Goal: Information Seeking & Learning: Find contact information

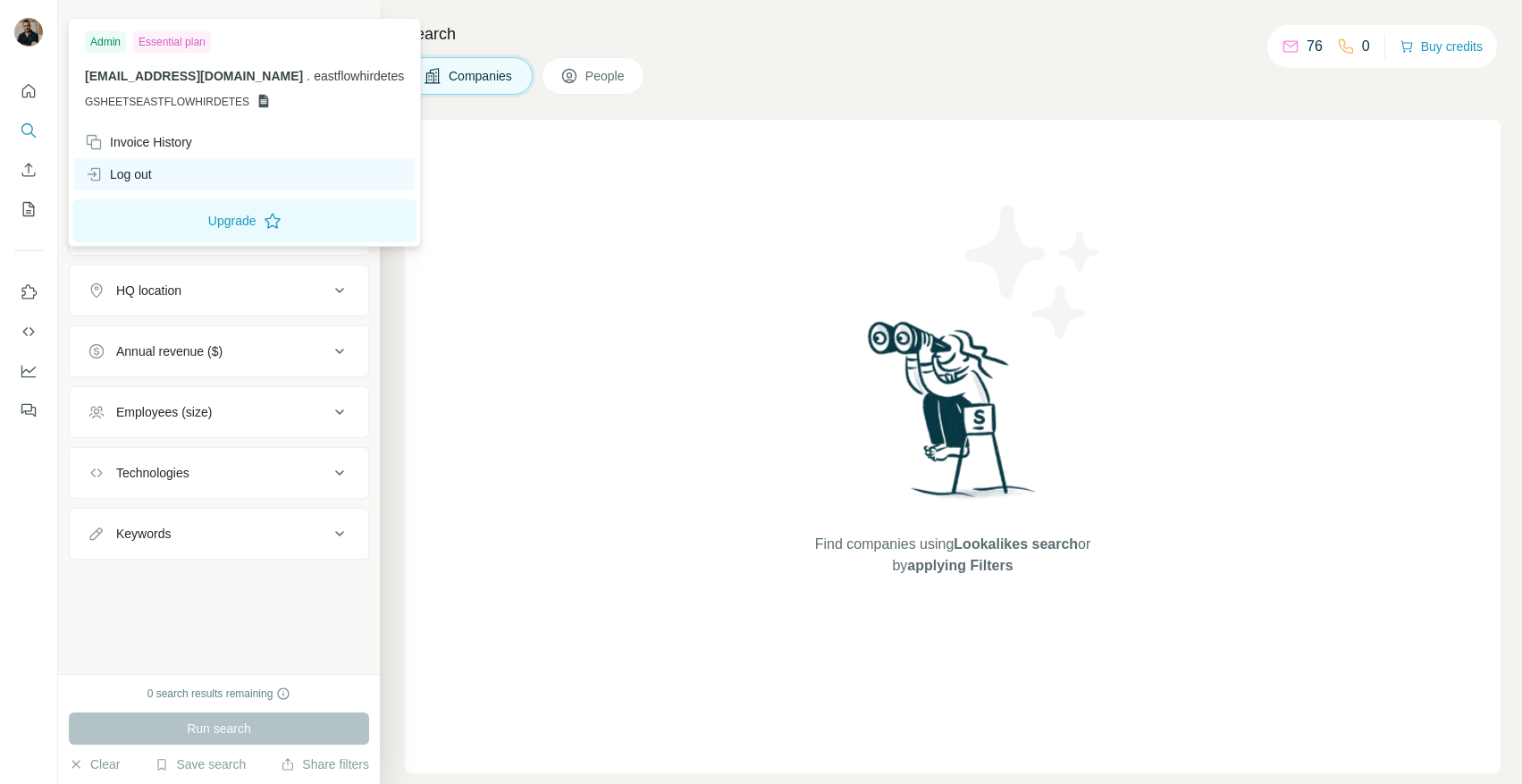
click at [144, 178] on div "Log out" at bounding box center [119, 174] width 67 height 18
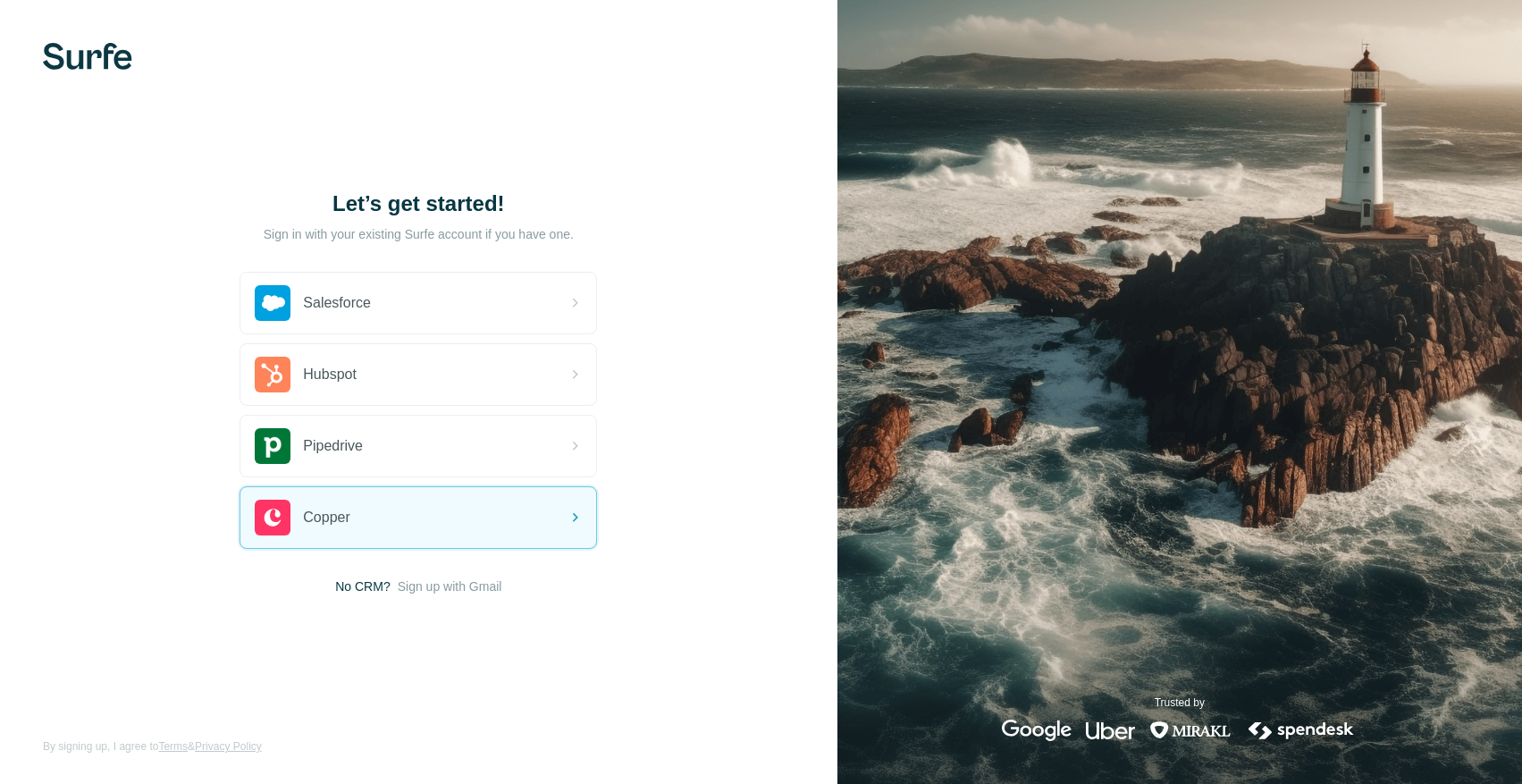
click at [459, 597] on div "Let’s get started! Sign in with your existing Surfe account if you have one. Sa…" at bounding box center [419, 392] width 838 height 784
click at [459, 587] on span "Sign up with Gmail" at bounding box center [451, 586] width 105 height 18
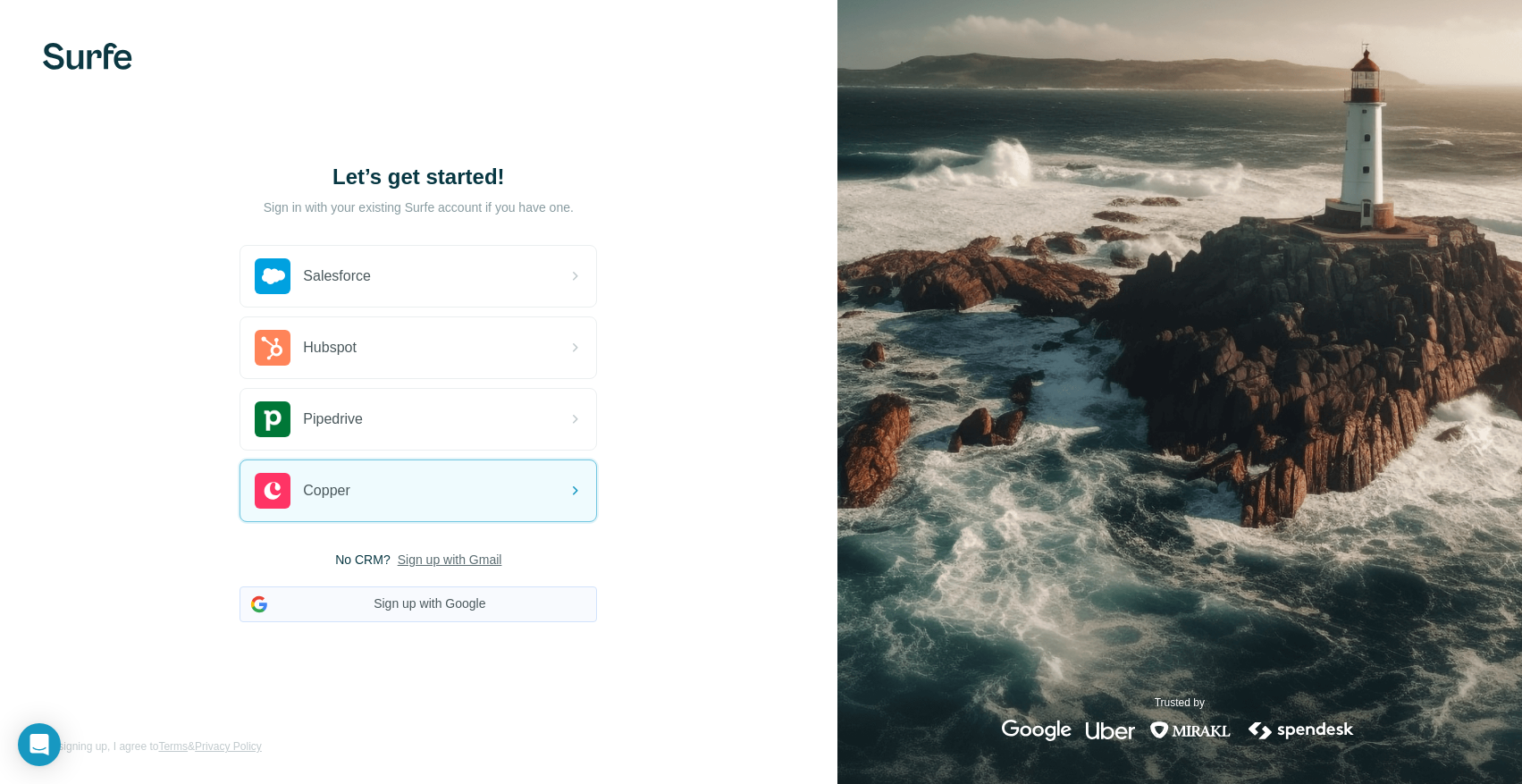
click at [471, 602] on button "Sign up with Google" at bounding box center [418, 604] width 357 height 36
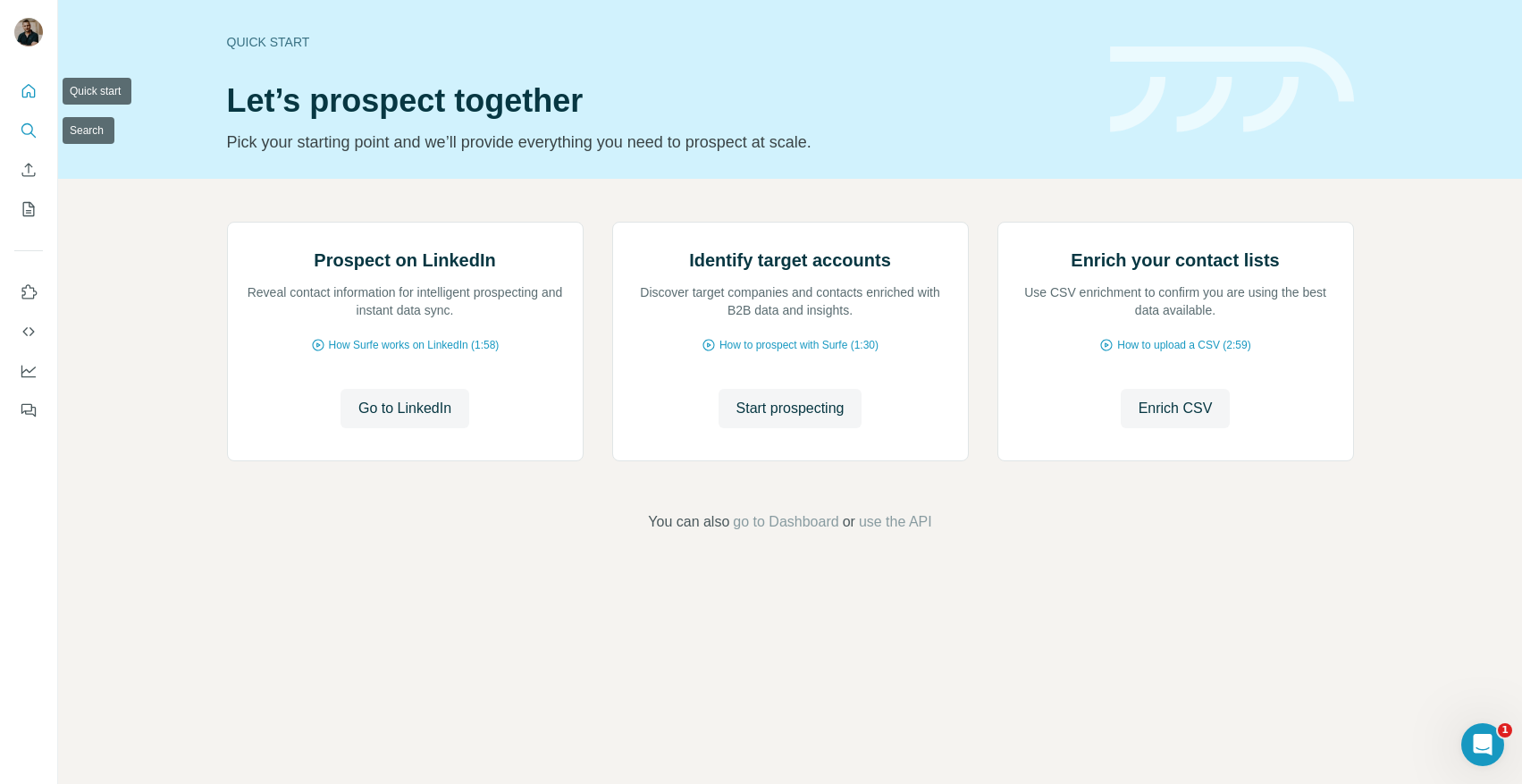
click at [33, 144] on button "Search" at bounding box center [28, 130] width 29 height 32
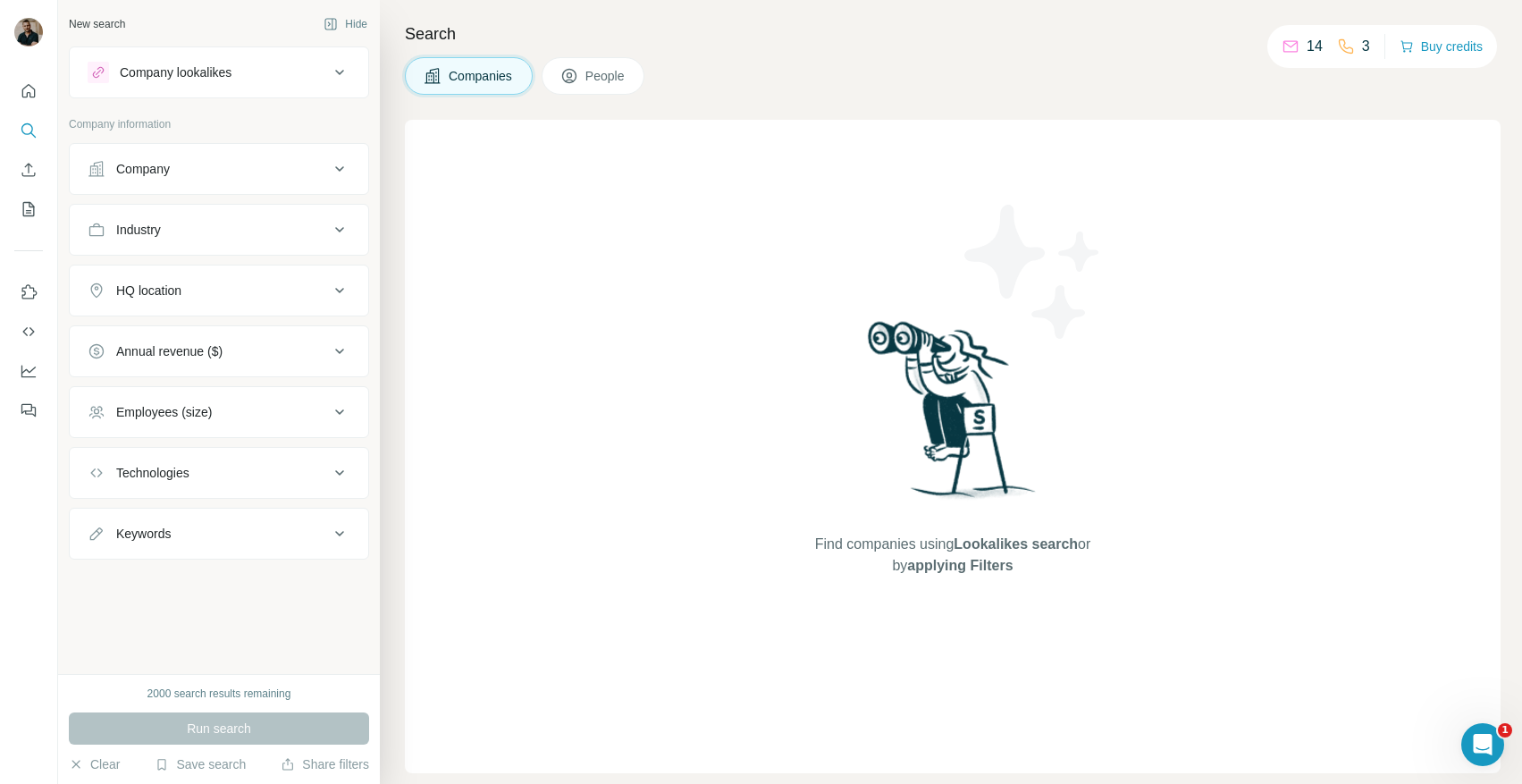
click at [214, 161] on div "Company" at bounding box center [208, 168] width 241 height 18
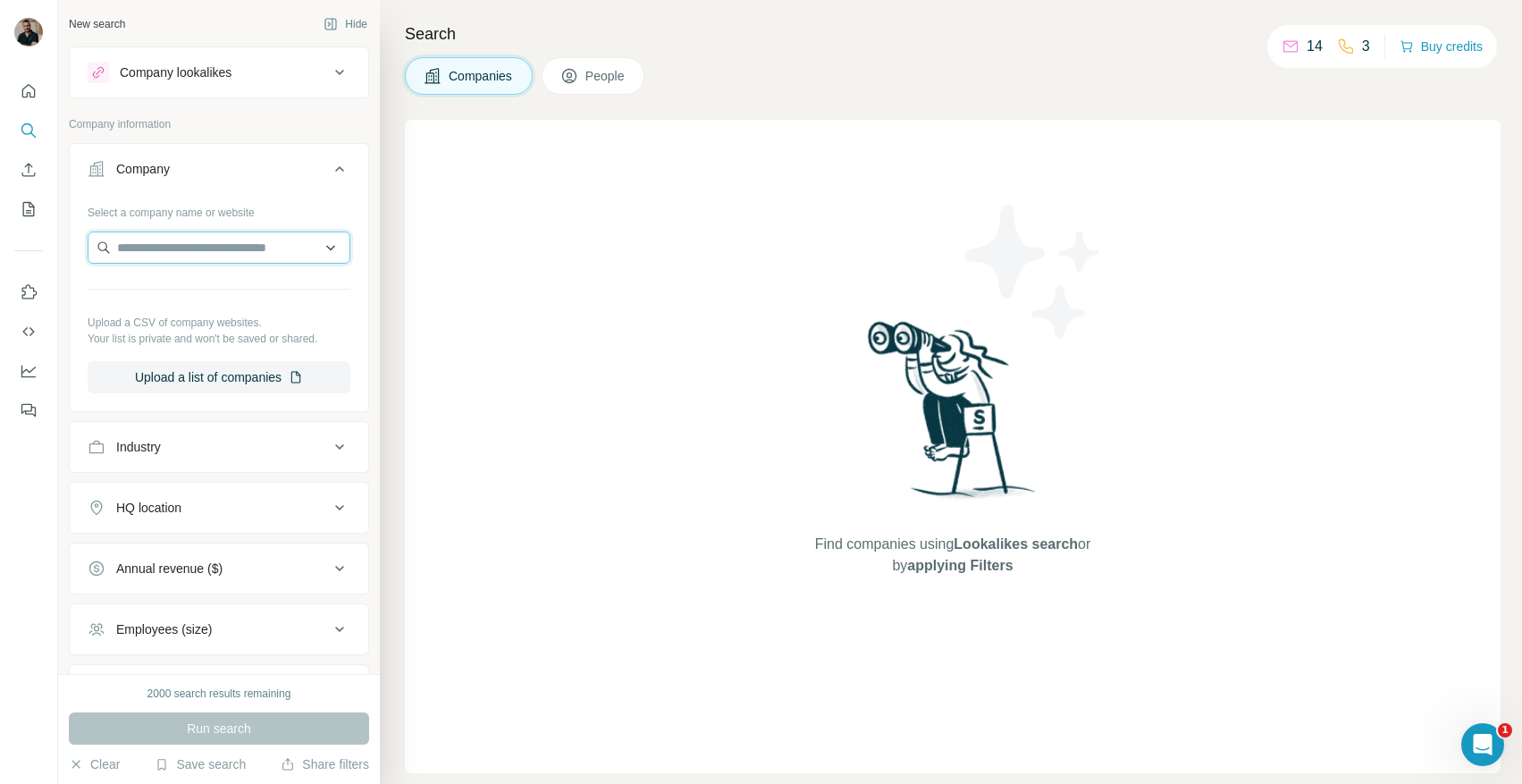
click at [165, 253] on input "text" at bounding box center [219, 248] width 263 height 32
click at [231, 248] on input "text" at bounding box center [219, 248] width 263 height 32
paste input "**********"
type input "**********"
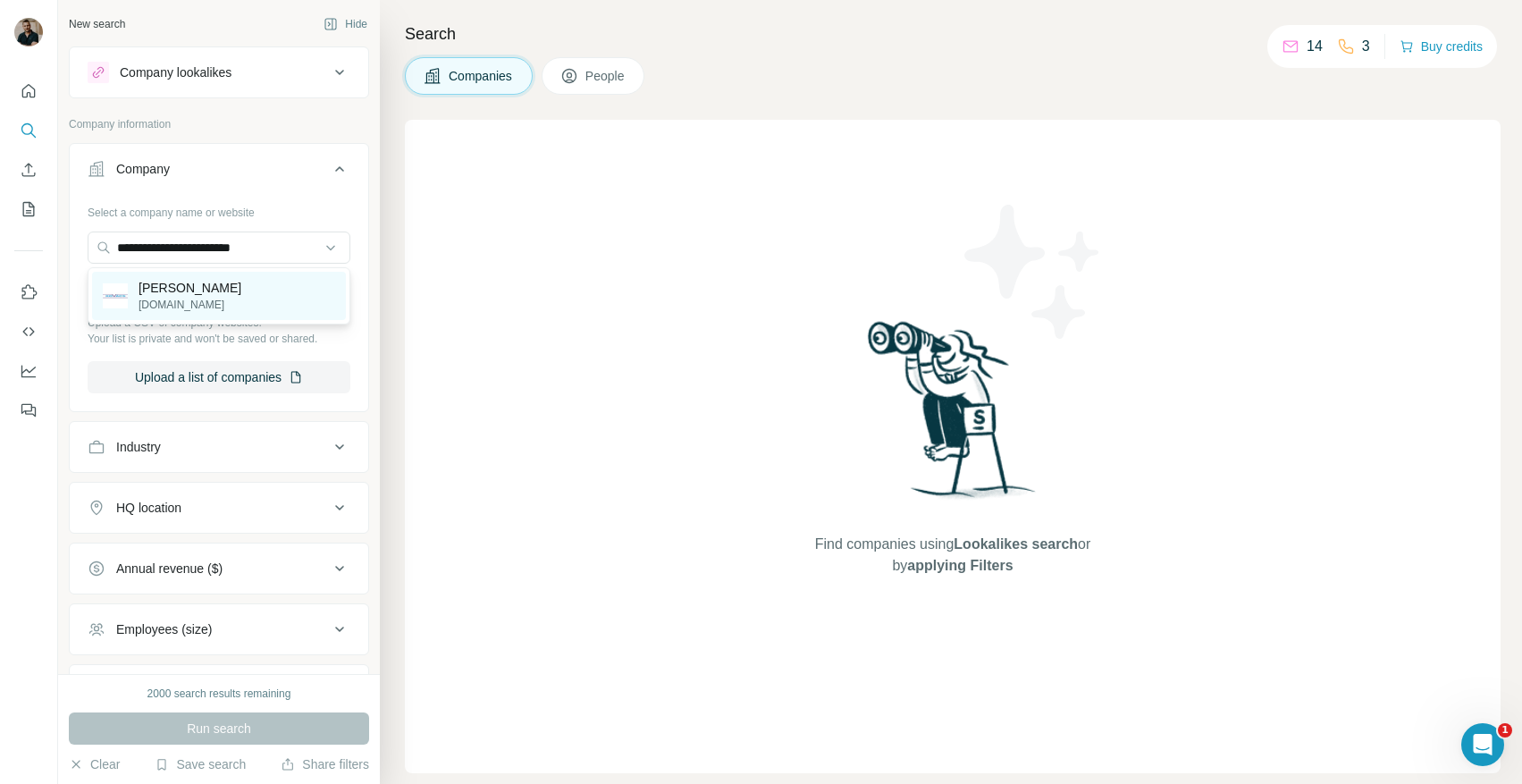
click at [217, 294] on div "Kovács Kft kovacskft.hu" at bounding box center [219, 296] width 254 height 49
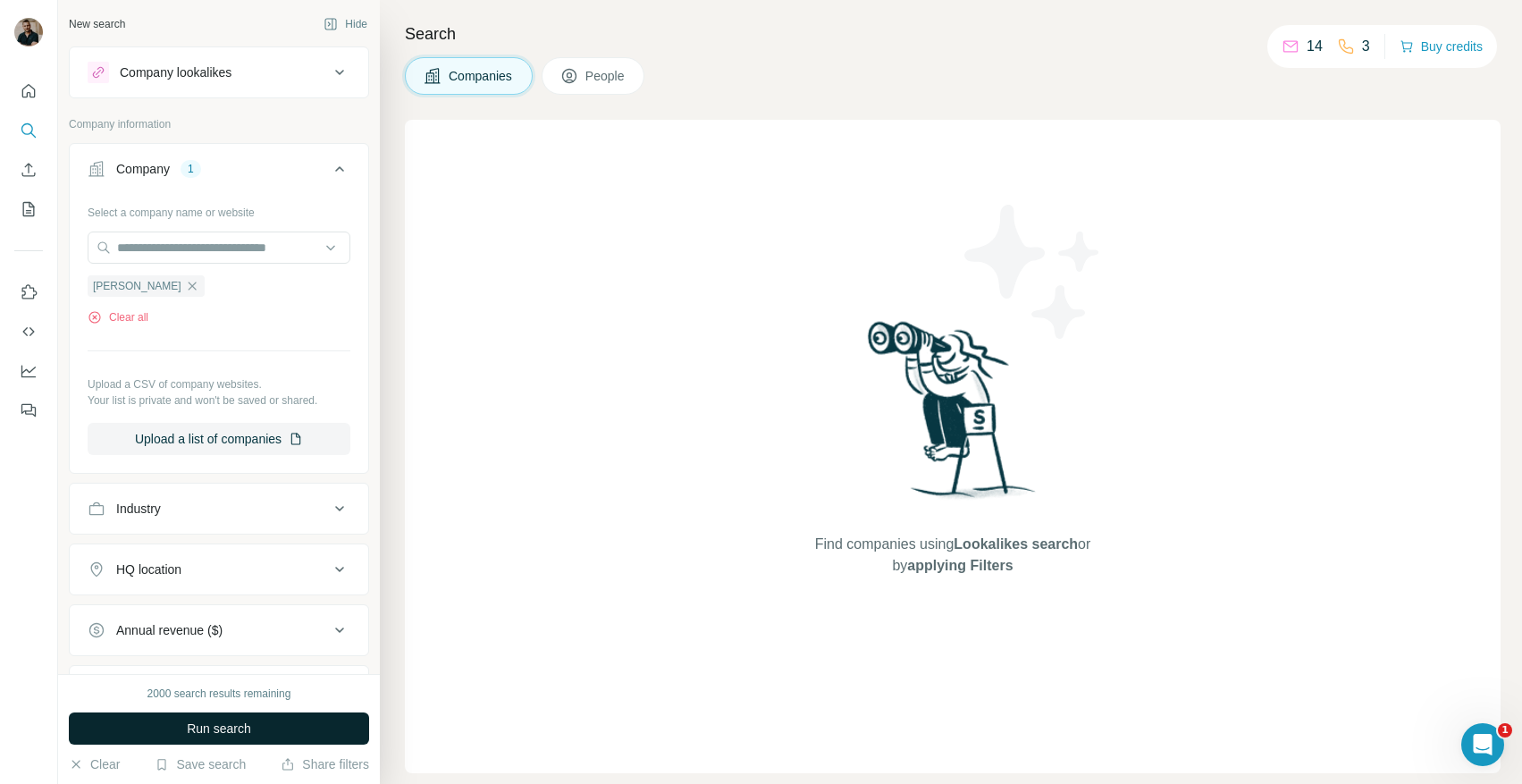
click at [247, 725] on span "Run search" at bounding box center [219, 728] width 65 height 18
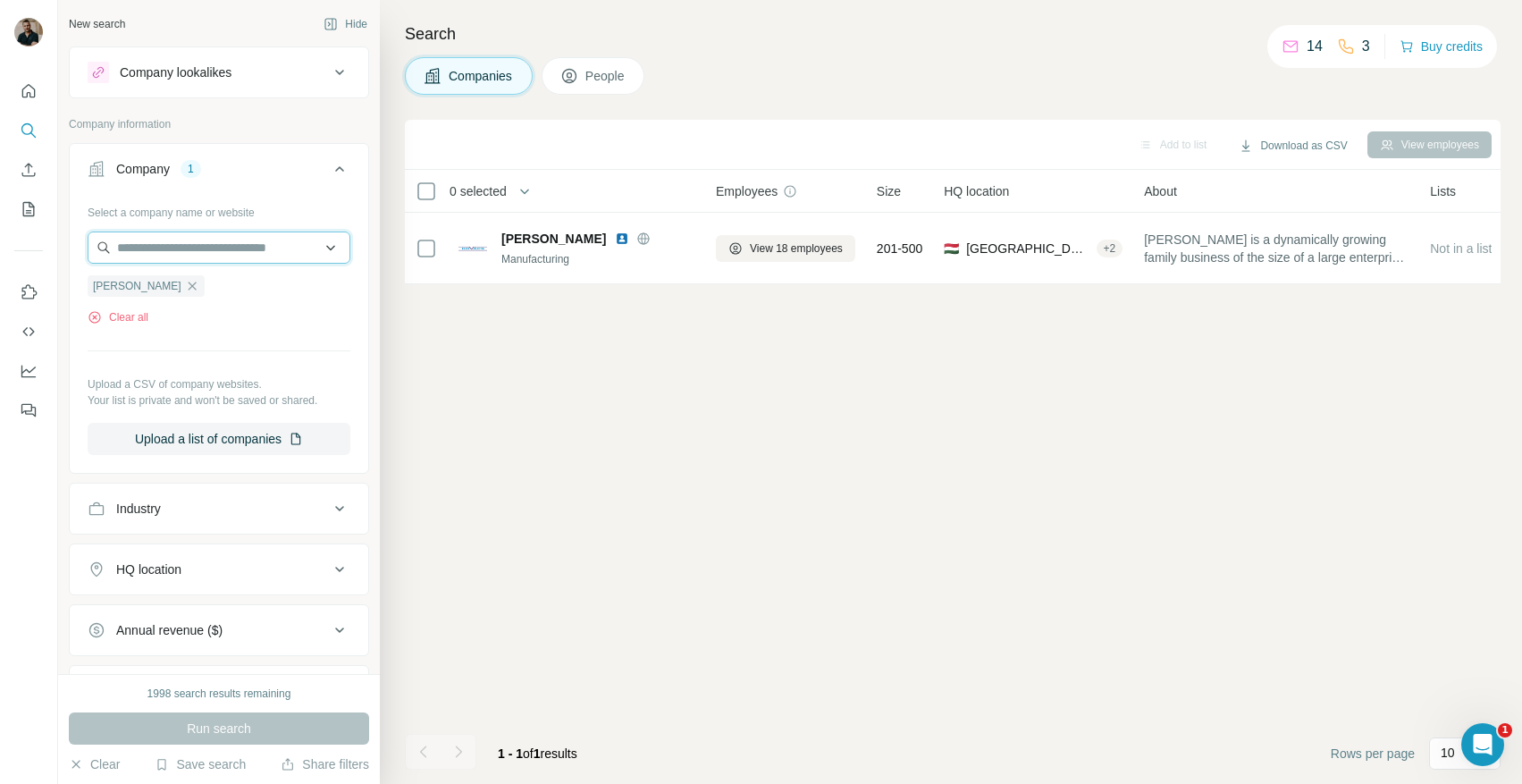
click at [219, 251] on input "text" at bounding box center [219, 248] width 263 height 32
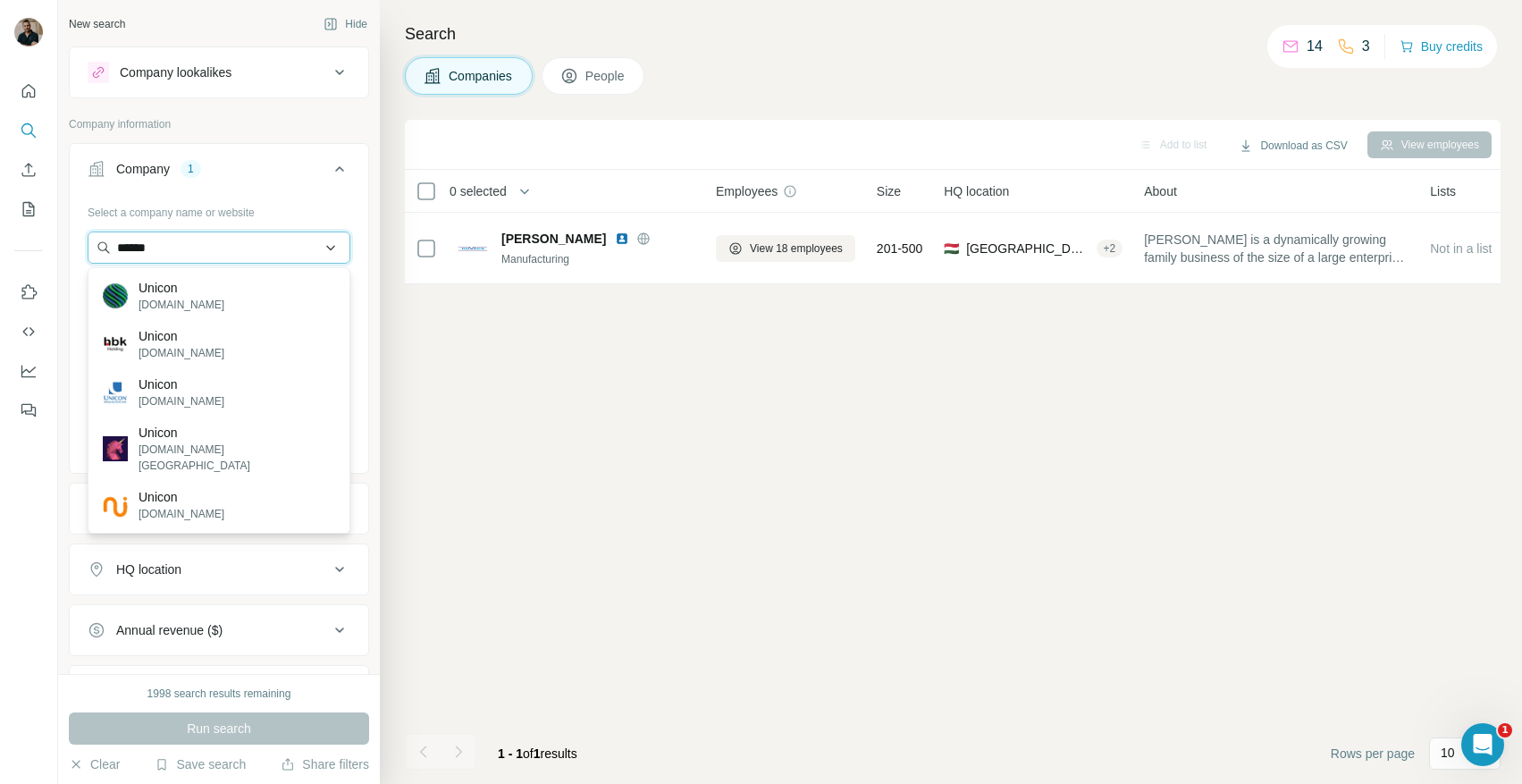
click at [188, 249] on input "******" at bounding box center [219, 248] width 263 height 32
paste input "*****"
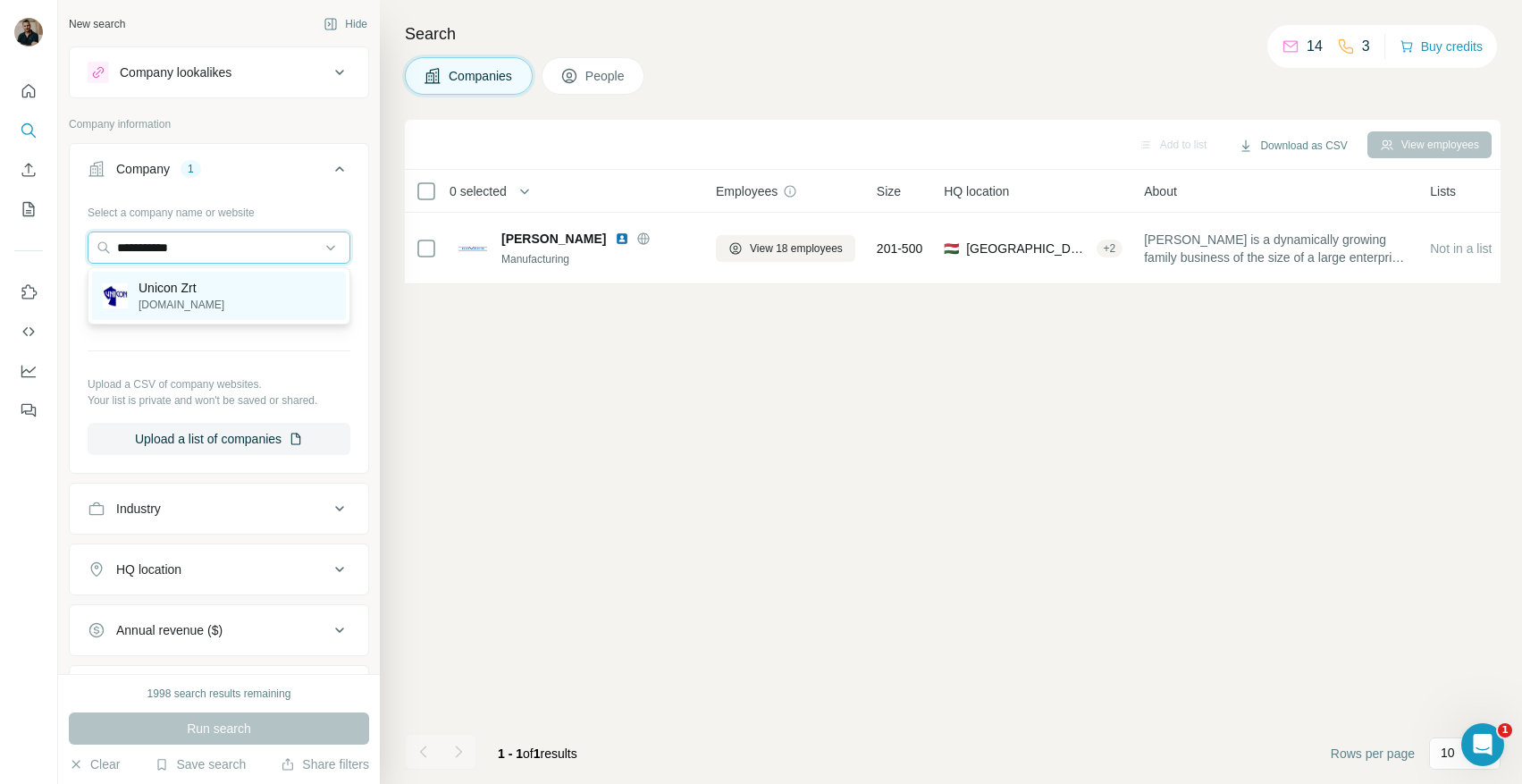
type input "**********"
click at [212, 284] on div "Unicon Zrt uniconrt.hu" at bounding box center [219, 296] width 254 height 49
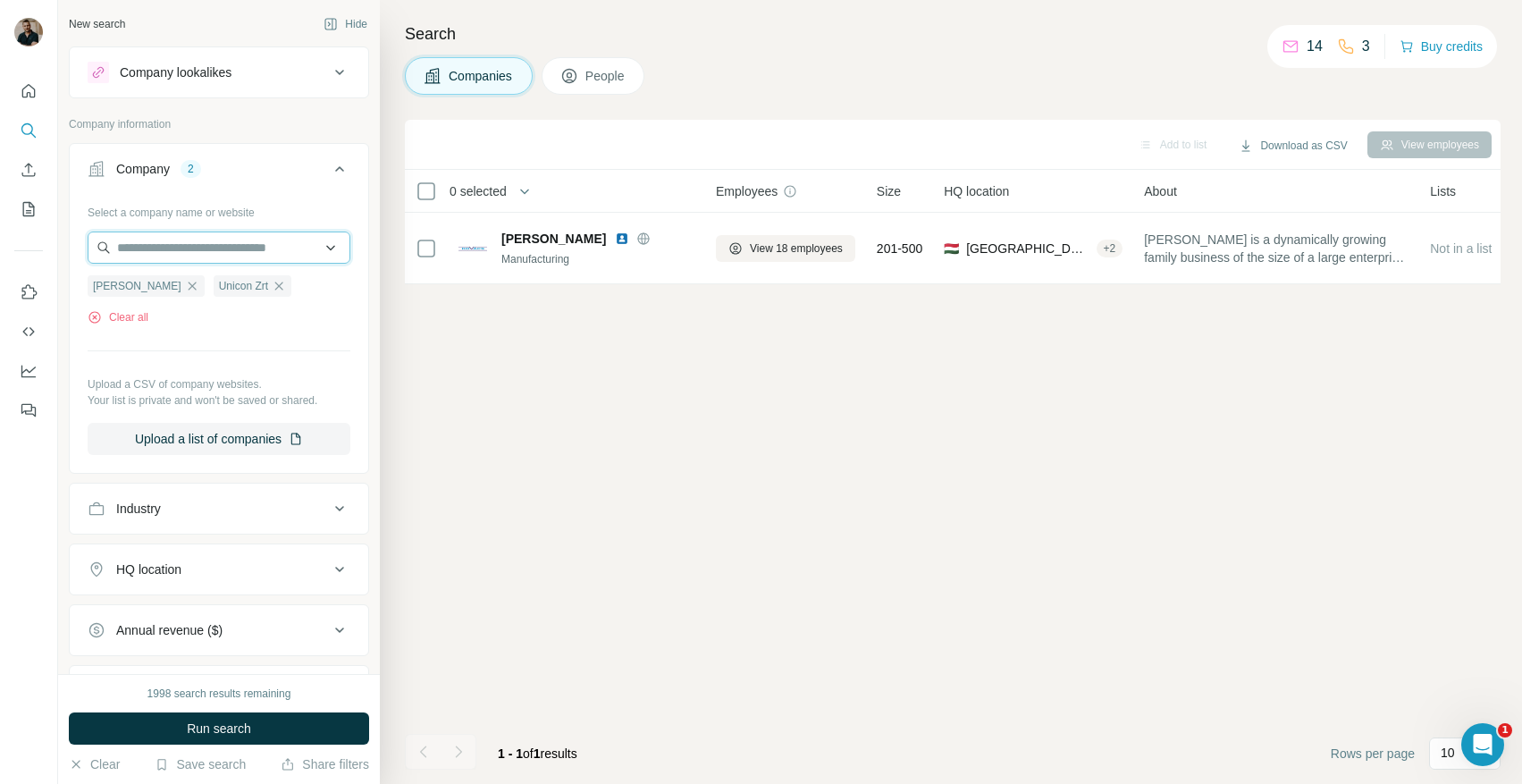
click at [170, 237] on input "text" at bounding box center [219, 248] width 263 height 32
paste input "**********"
type input "**********"
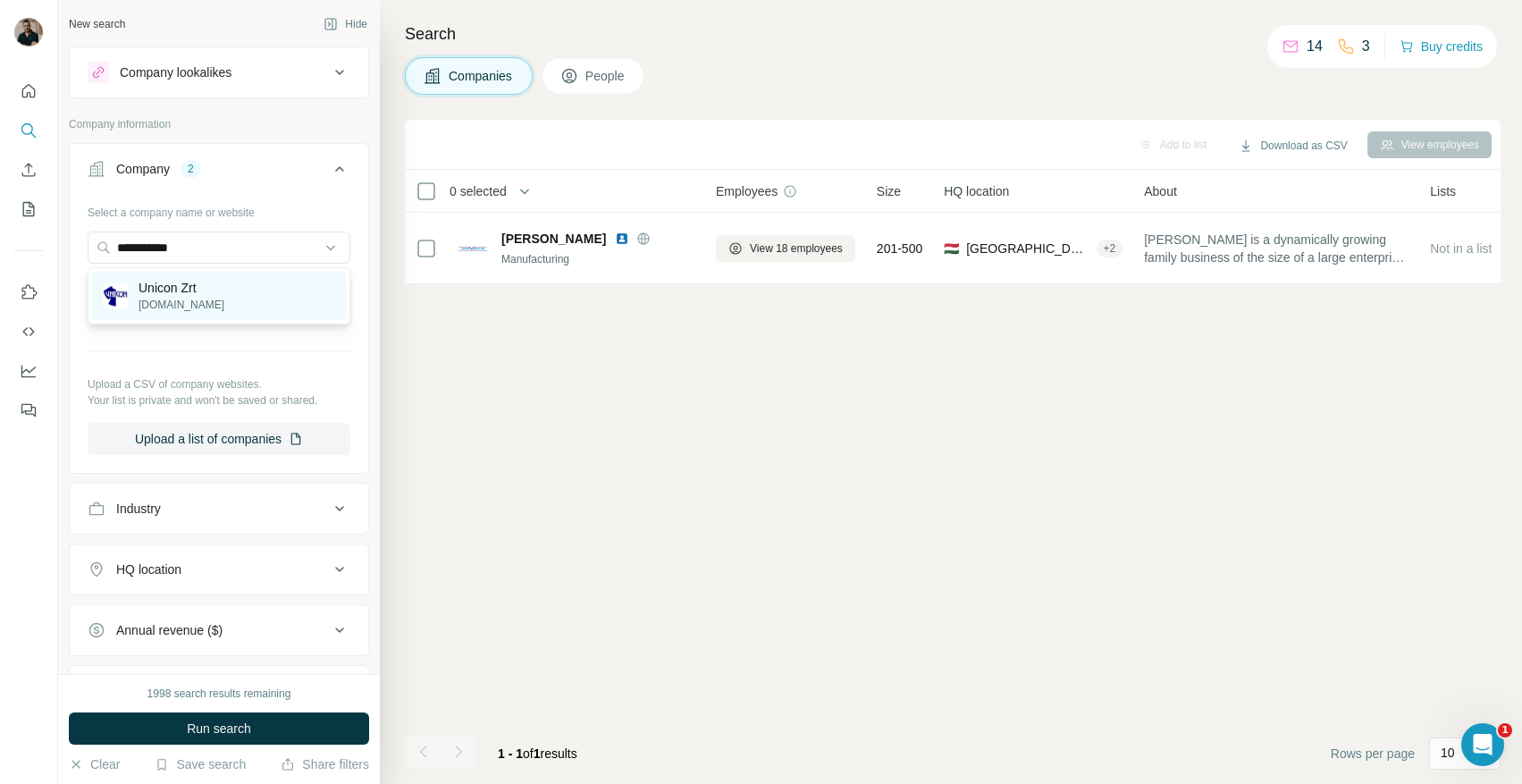
click at [203, 283] on div "Unicon Zrt uniconrt.hu" at bounding box center [219, 296] width 254 height 49
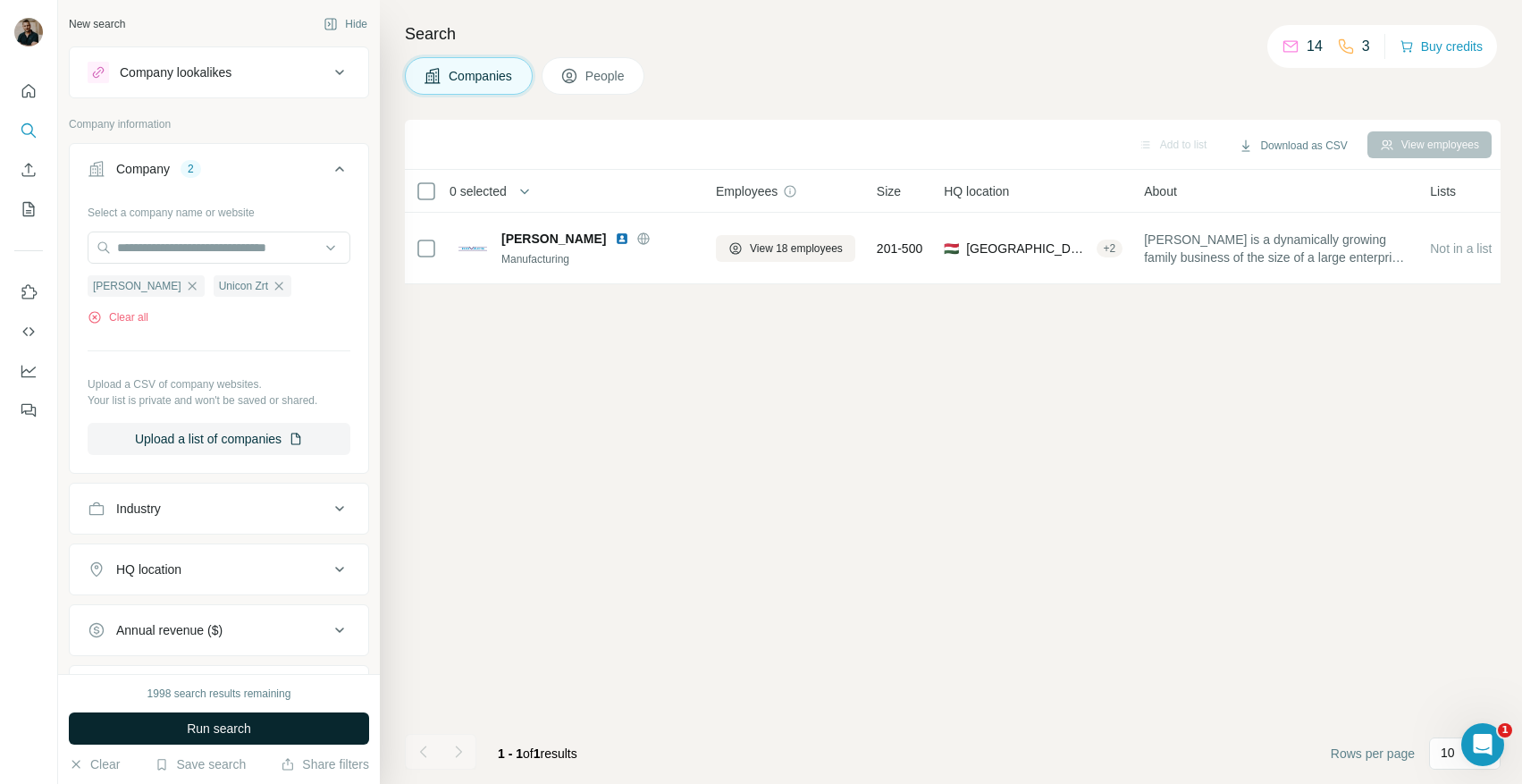
click at [258, 729] on button "Run search" at bounding box center [219, 728] width 300 height 32
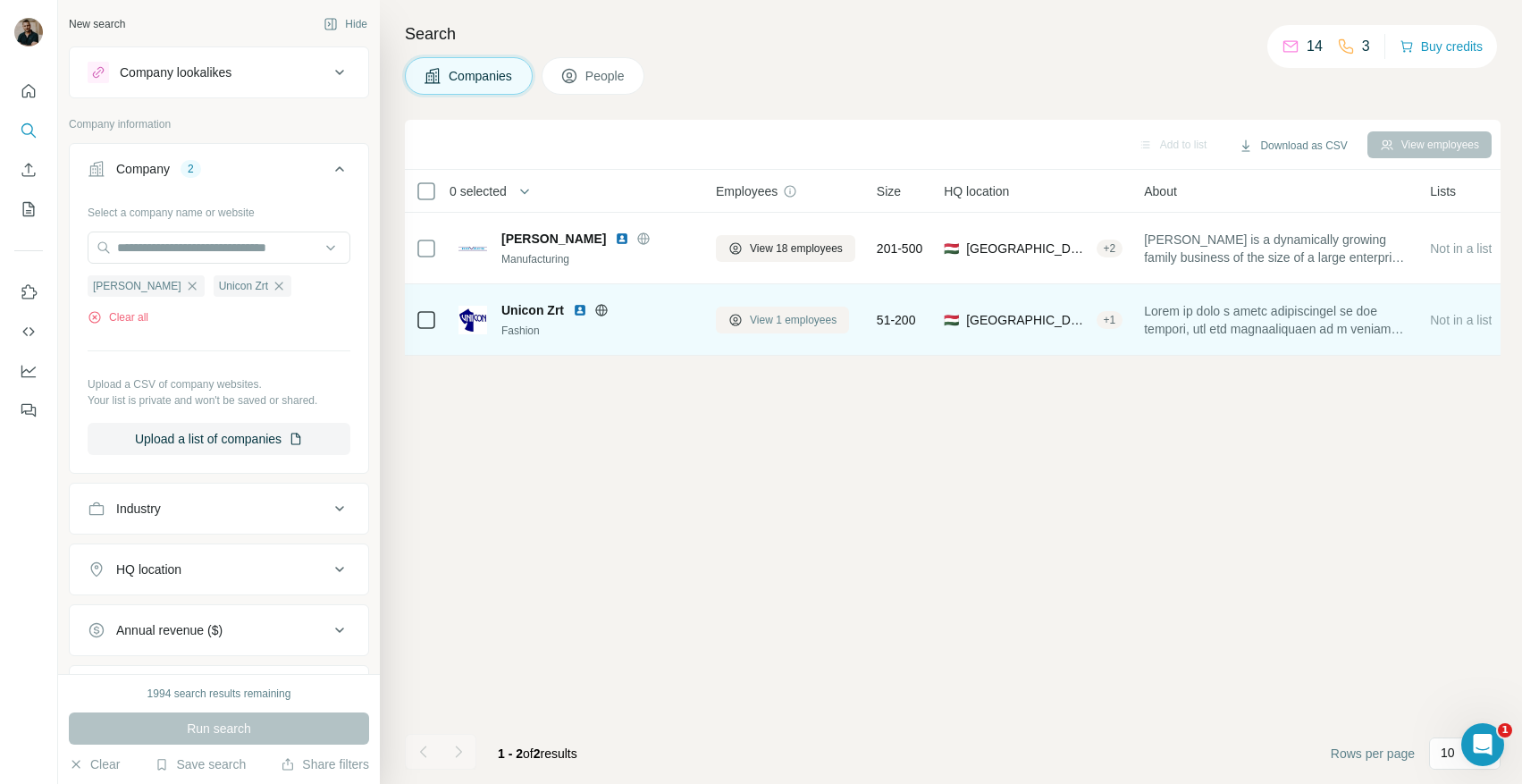
click at [753, 314] on span "View 1 employees" at bounding box center [793, 320] width 87 height 16
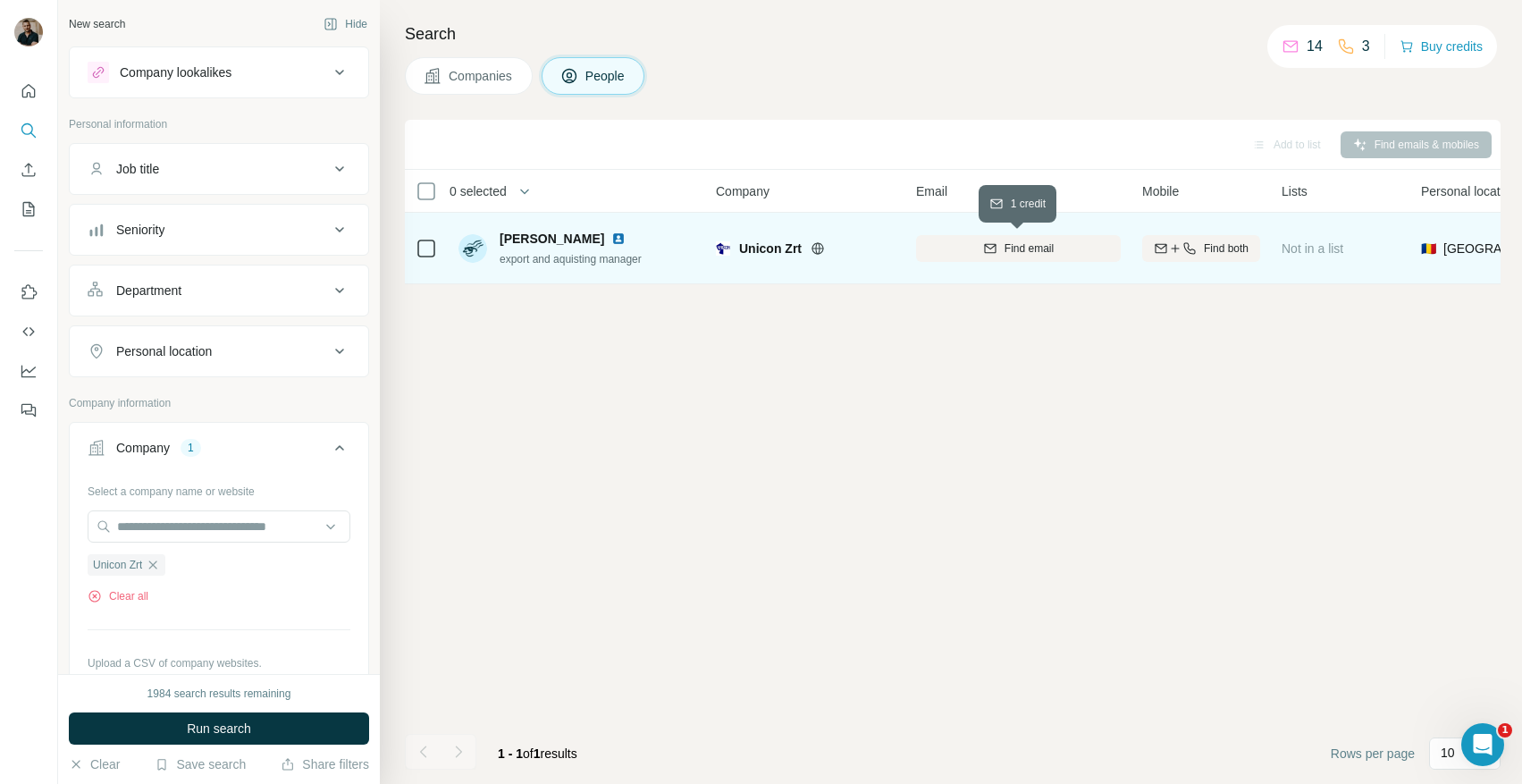
click at [1075, 252] on div "Find email" at bounding box center [1018, 248] width 205 height 16
click at [707, 249] on td "Unicon Zrt" at bounding box center [805, 249] width 200 height 71
click at [725, 249] on img at bounding box center [723, 248] width 14 height 14
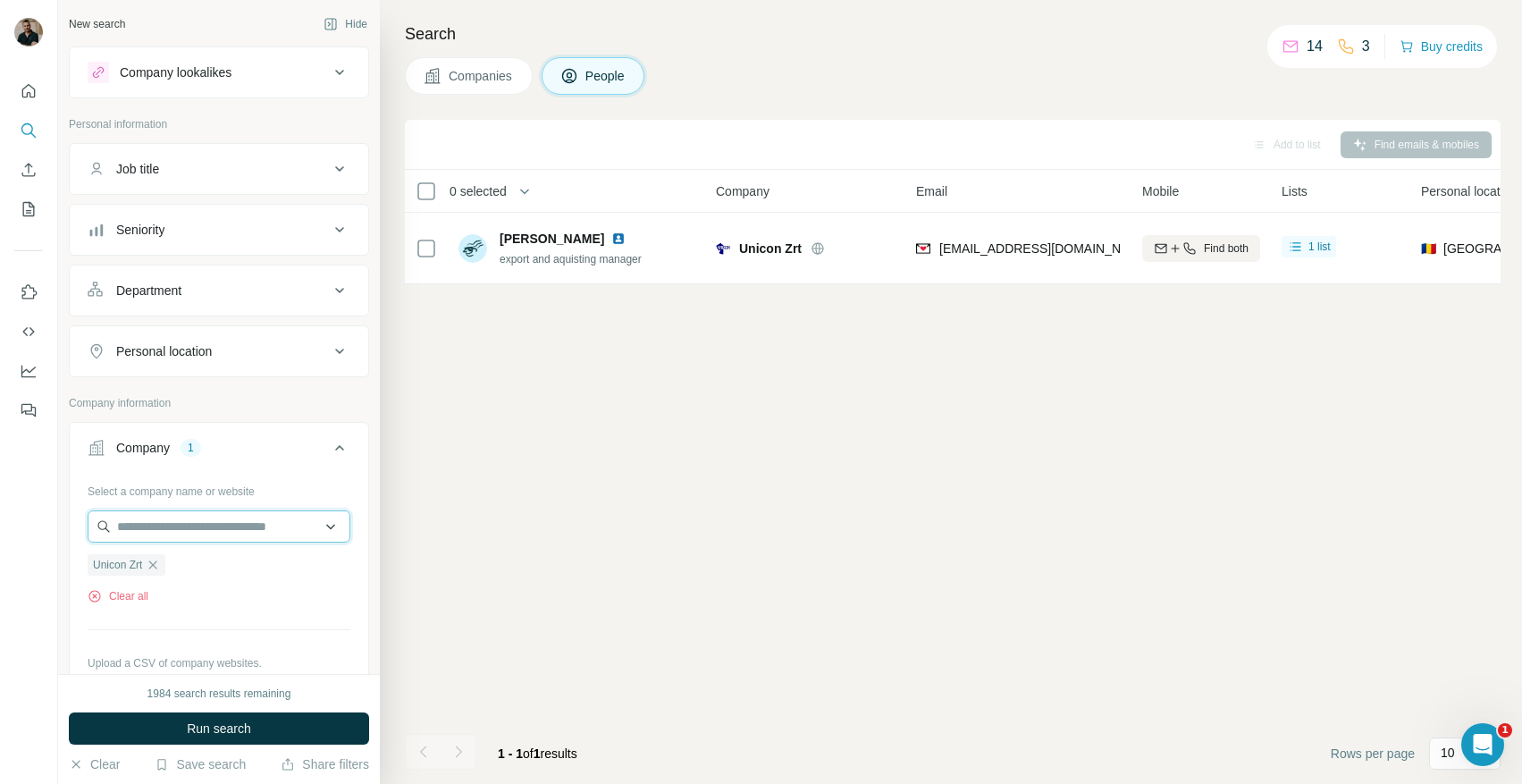
click at [228, 525] on input "text" at bounding box center [219, 526] width 263 height 32
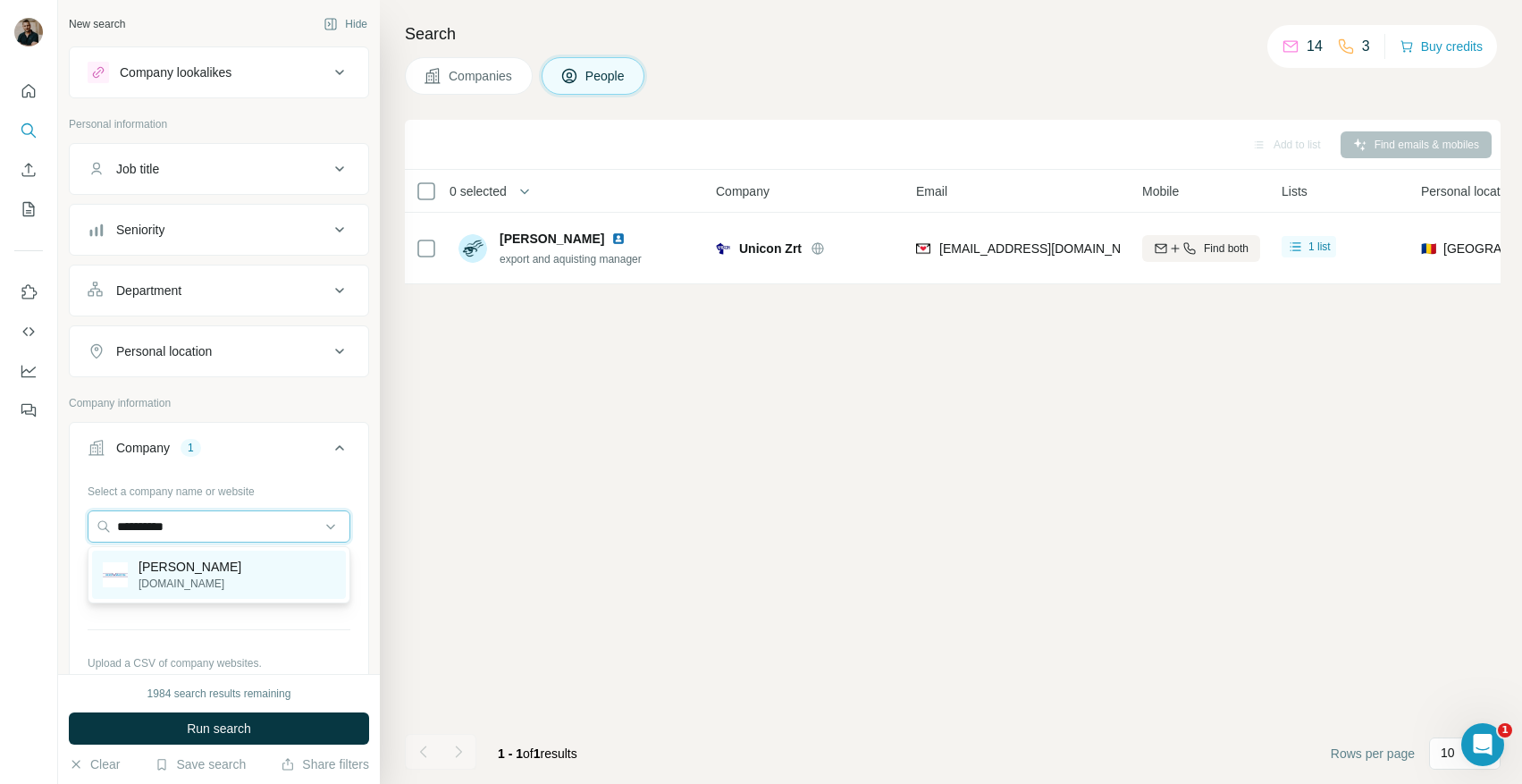
type input "**********"
click at [230, 560] on div "Kovács Kft kovacskft.hu" at bounding box center [219, 575] width 254 height 49
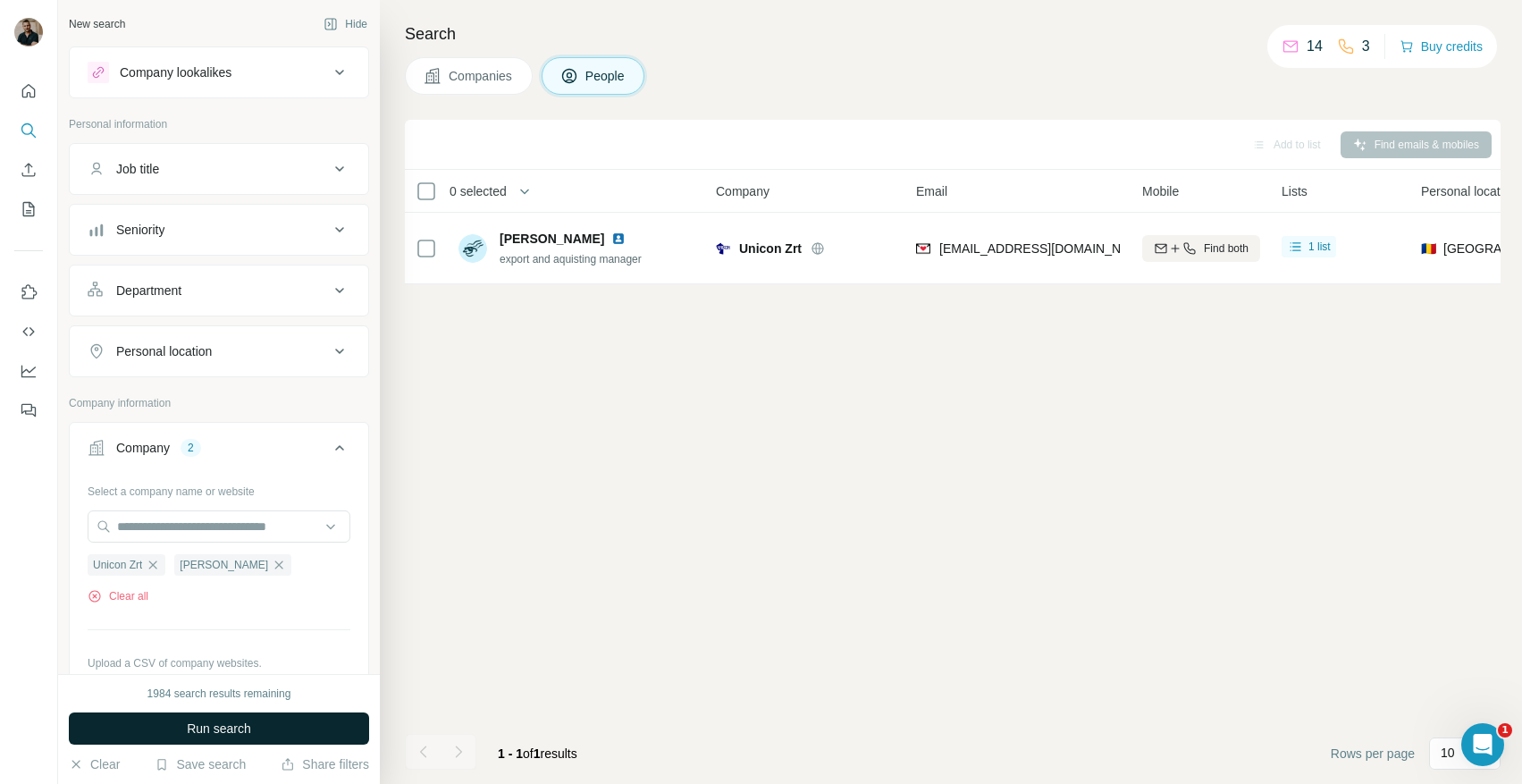
click at [229, 725] on span "Run search" at bounding box center [219, 728] width 65 height 18
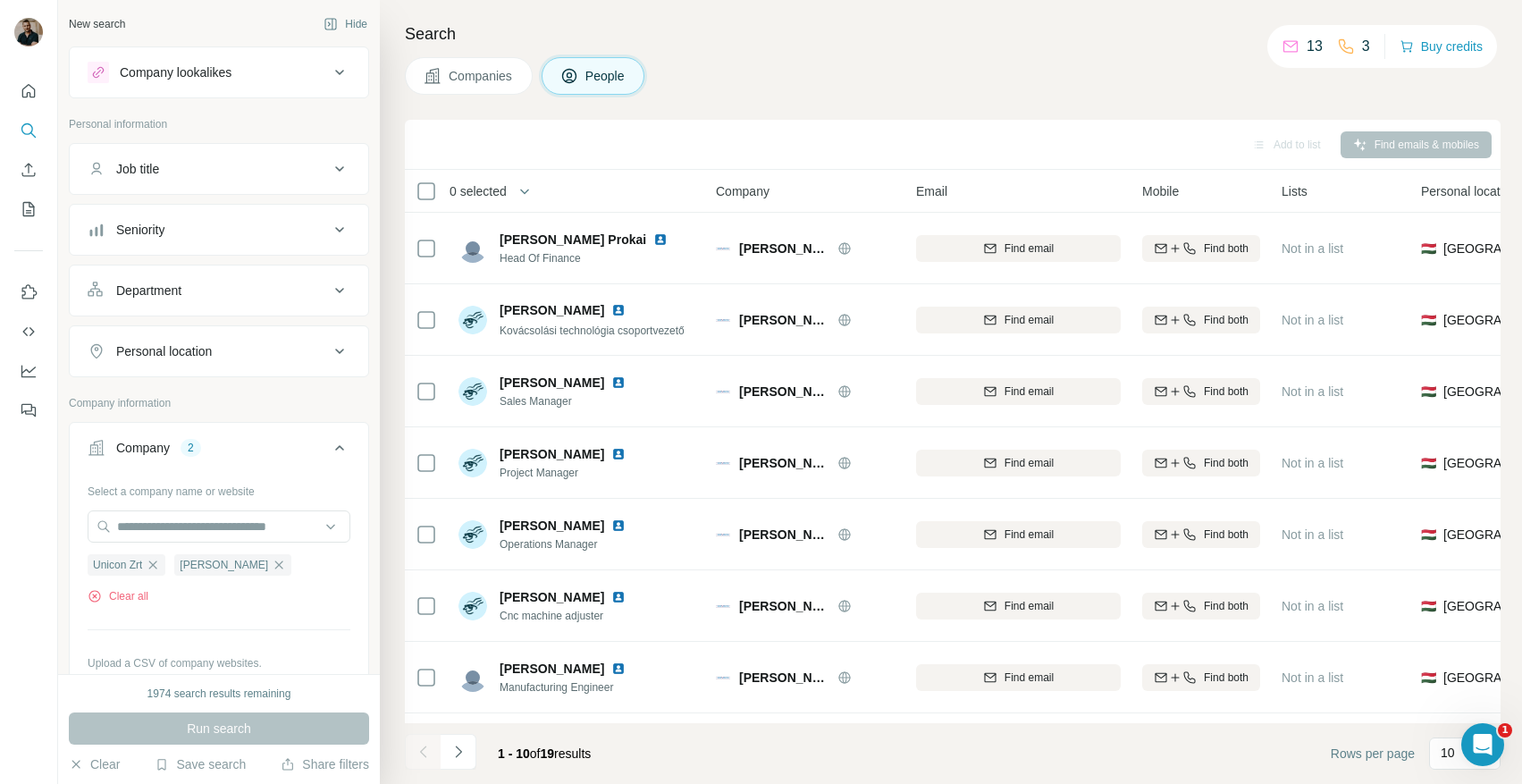
click at [481, 81] on span "Companies" at bounding box center [481, 76] width 65 height 18
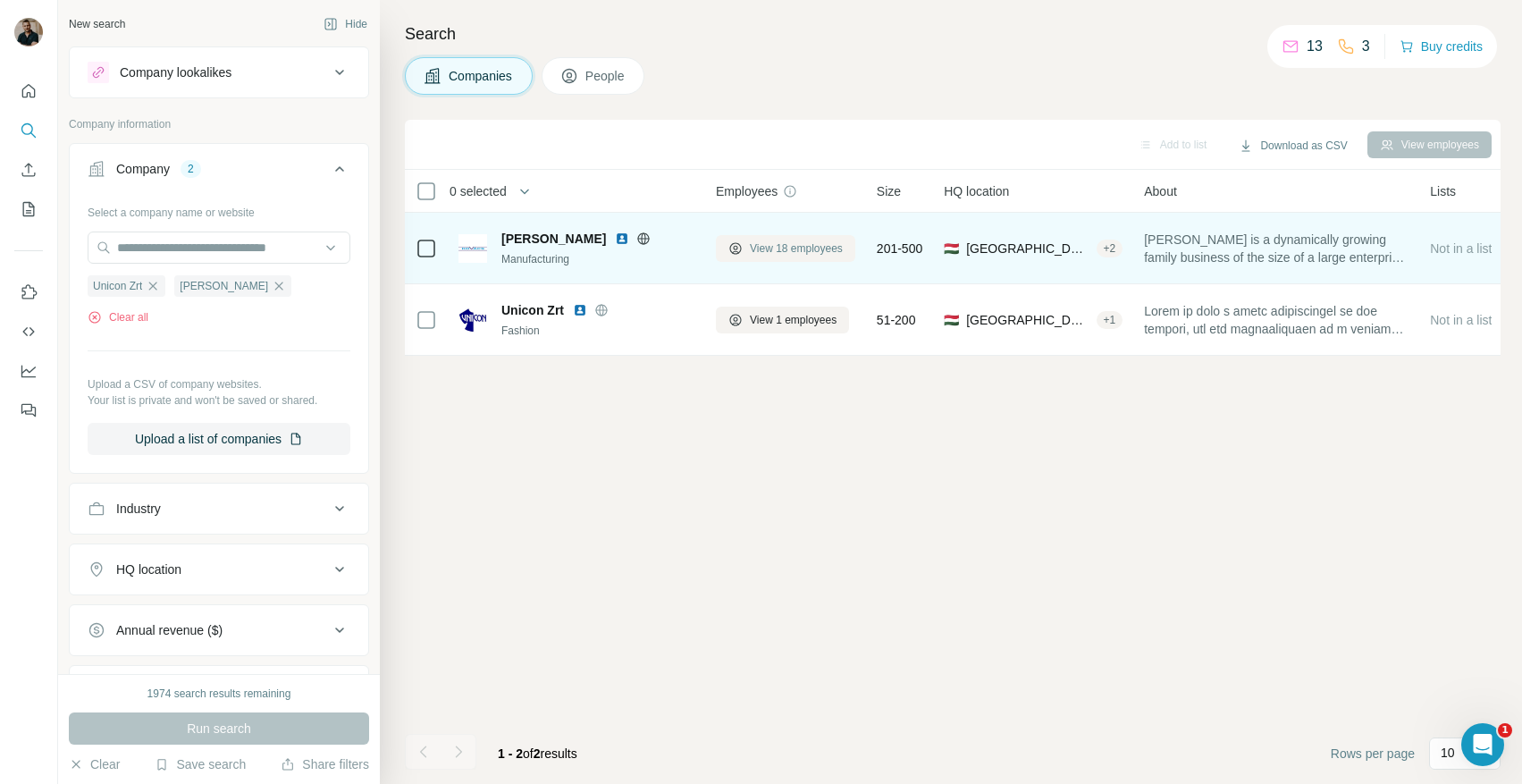
click at [819, 243] on span "View 18 employees" at bounding box center [796, 248] width 93 height 16
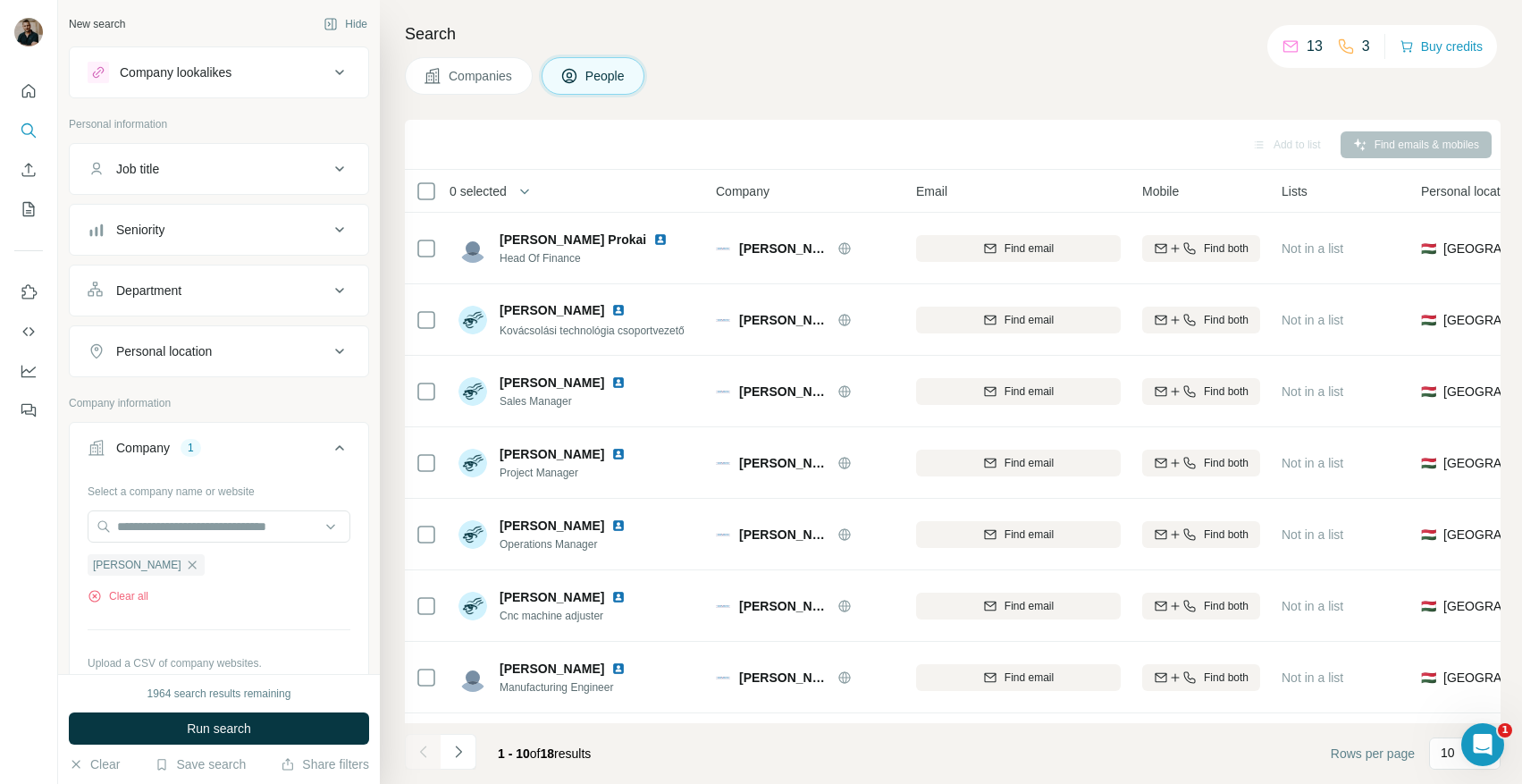
click at [478, 744] on div "1 - 10 of 18 results" at bounding box center [505, 753] width 200 height 39
click at [459, 753] on icon "Navigate to next page" at bounding box center [458, 751] width 18 height 18
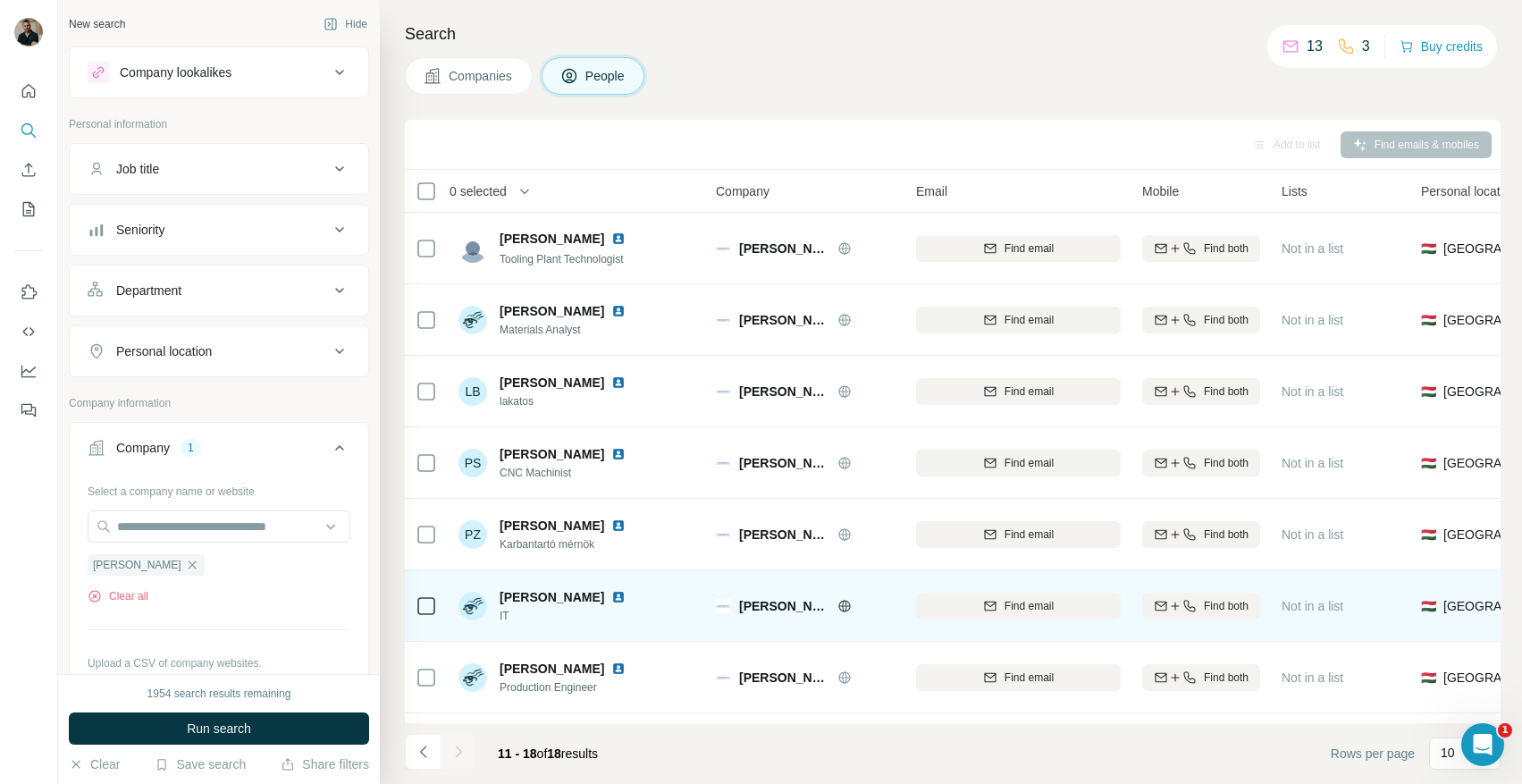
scroll to position [62, 0]
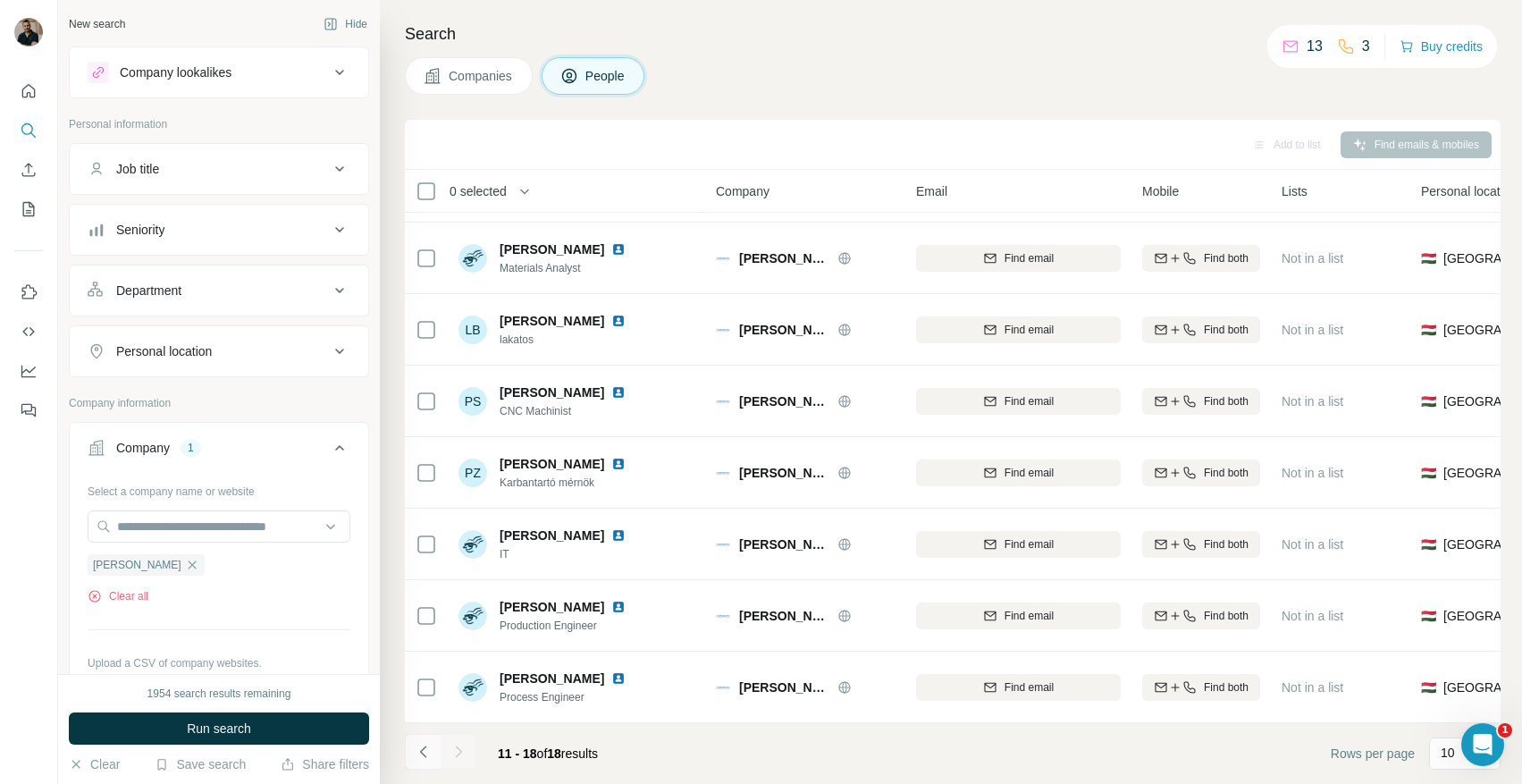
click at [424, 753] on icon "Navigate to previous page" at bounding box center [424, 751] width 18 height 18
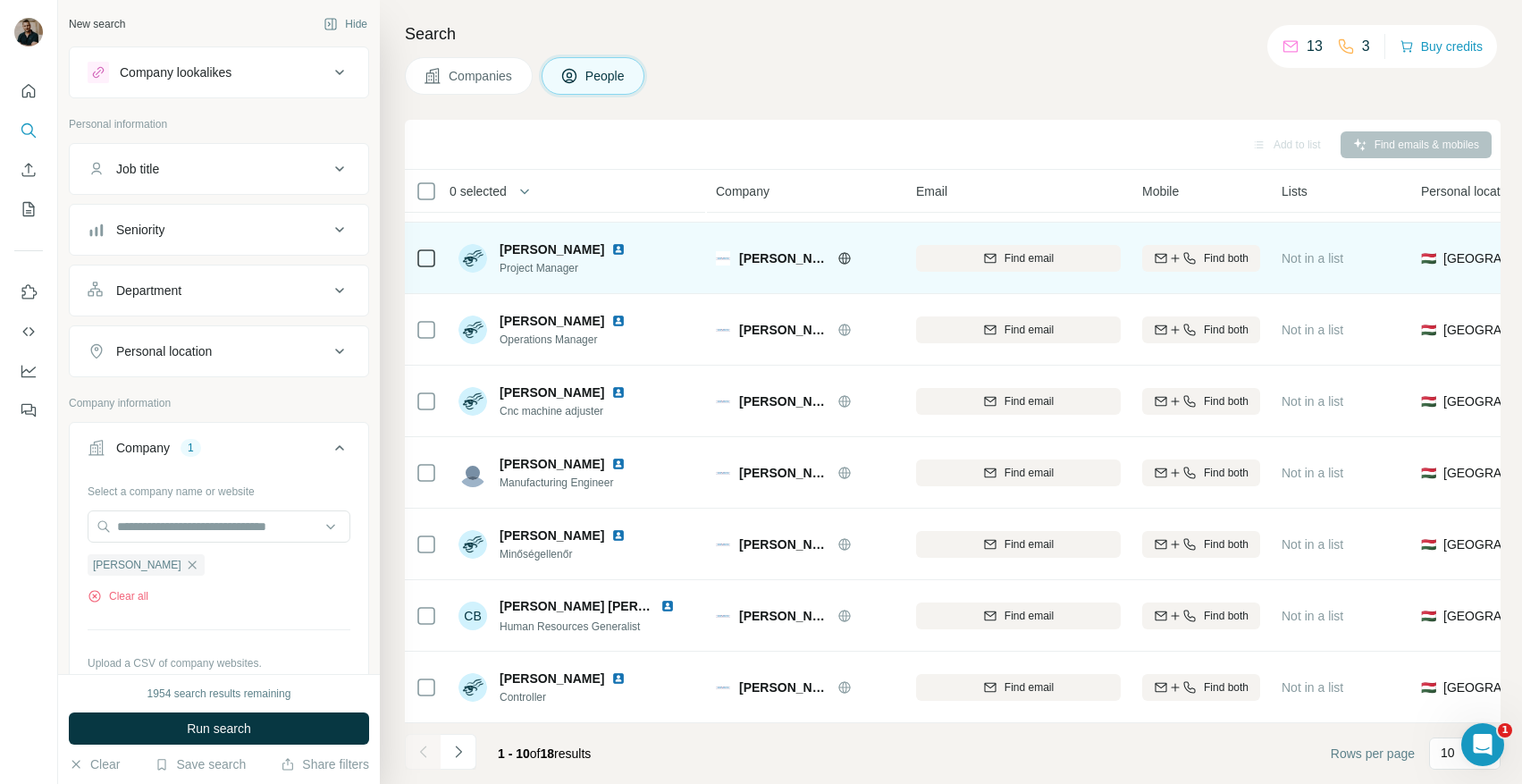
scroll to position [0, 0]
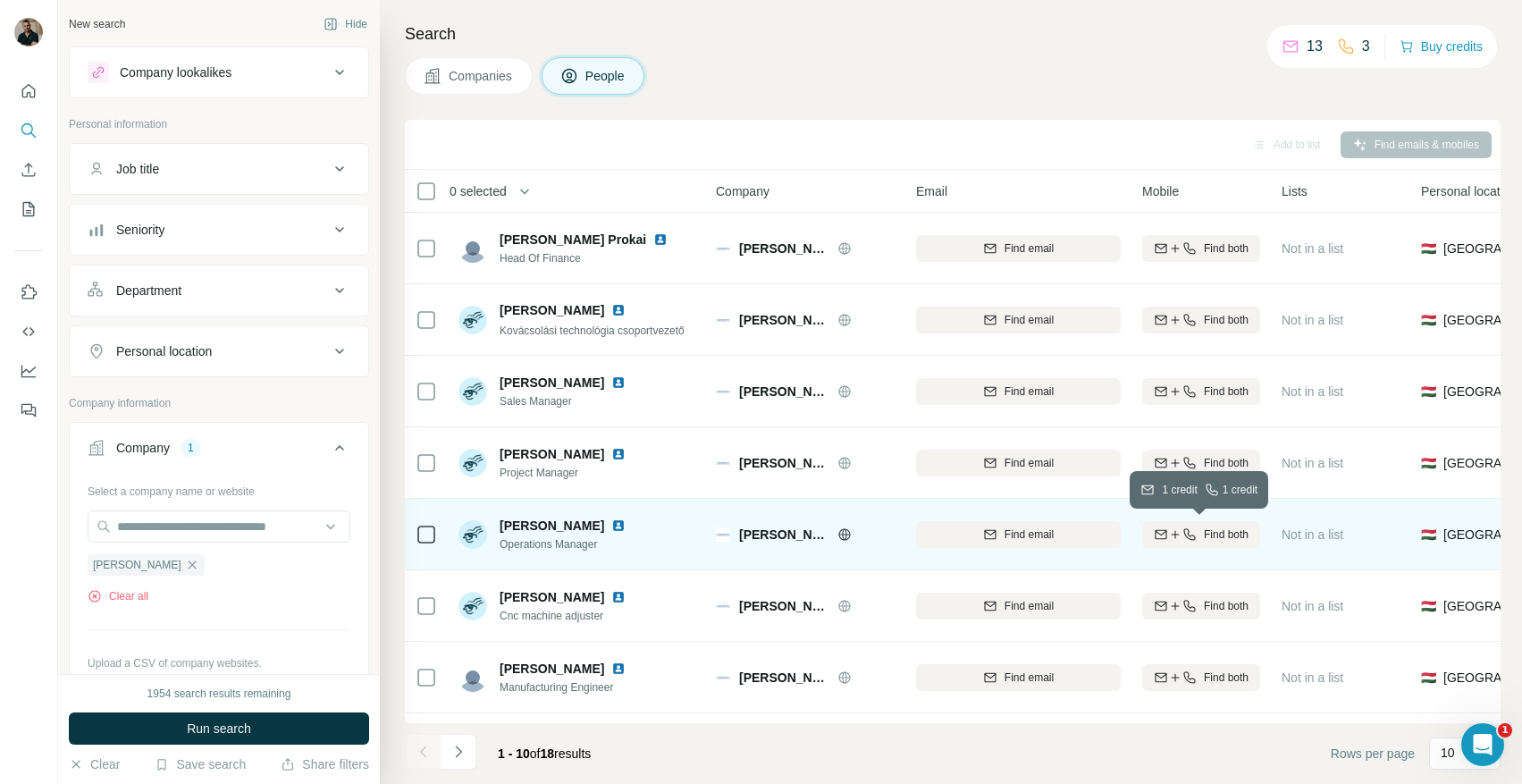
click at [1197, 526] on div "Find both" at bounding box center [1201, 534] width 118 height 16
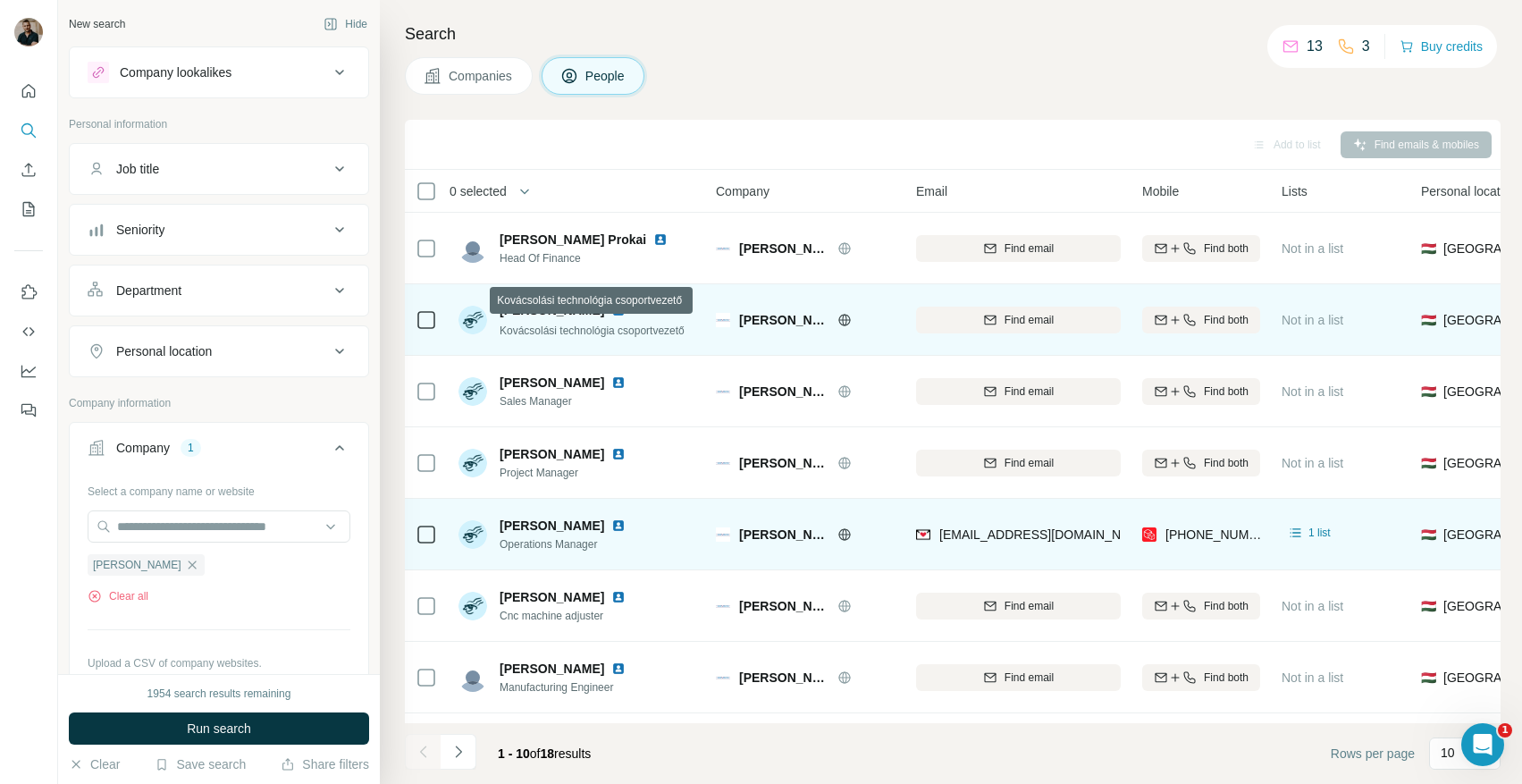
scroll to position [205, 0]
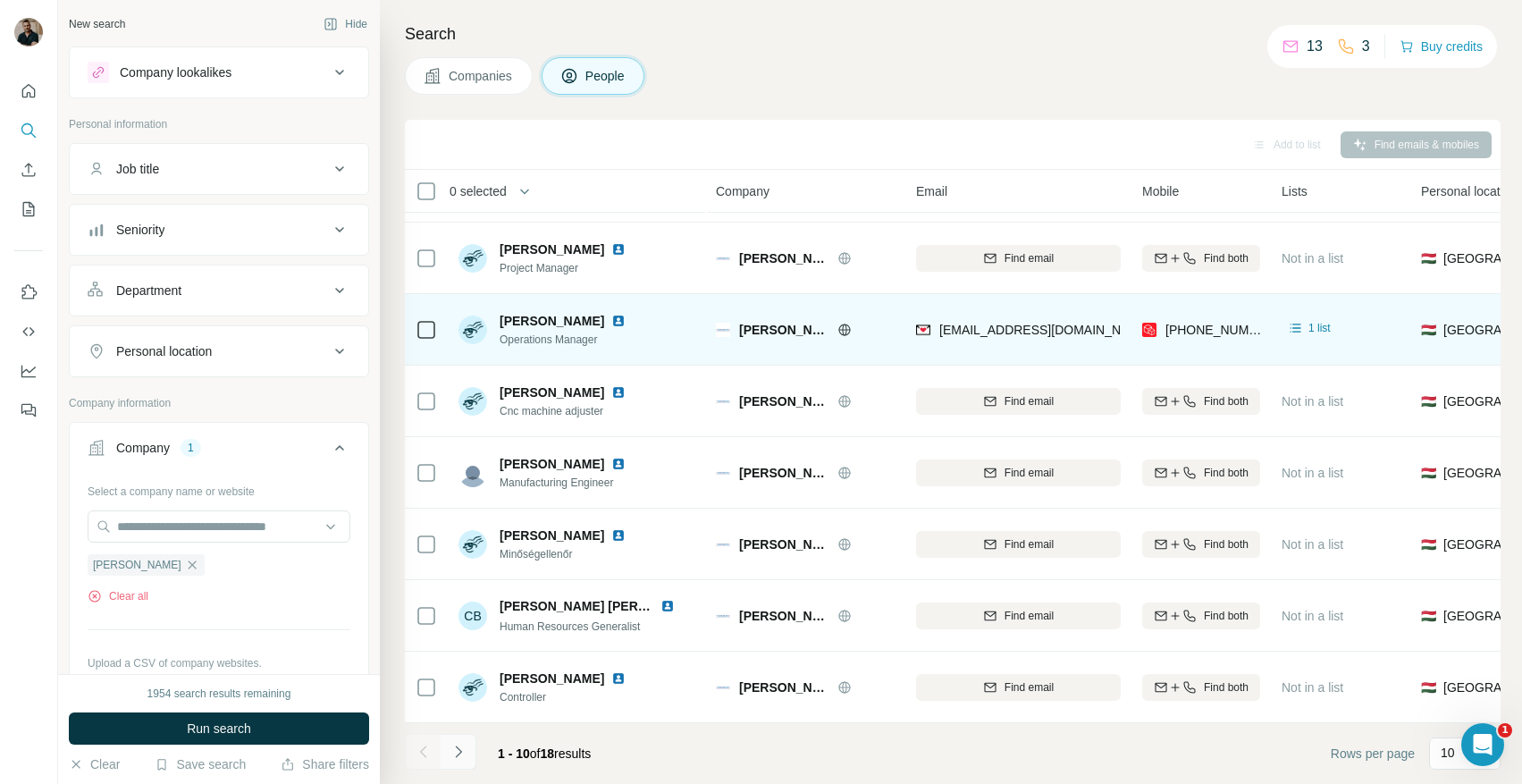
click at [460, 751] on icon "Navigate to next page" at bounding box center [458, 750] width 7 height 11
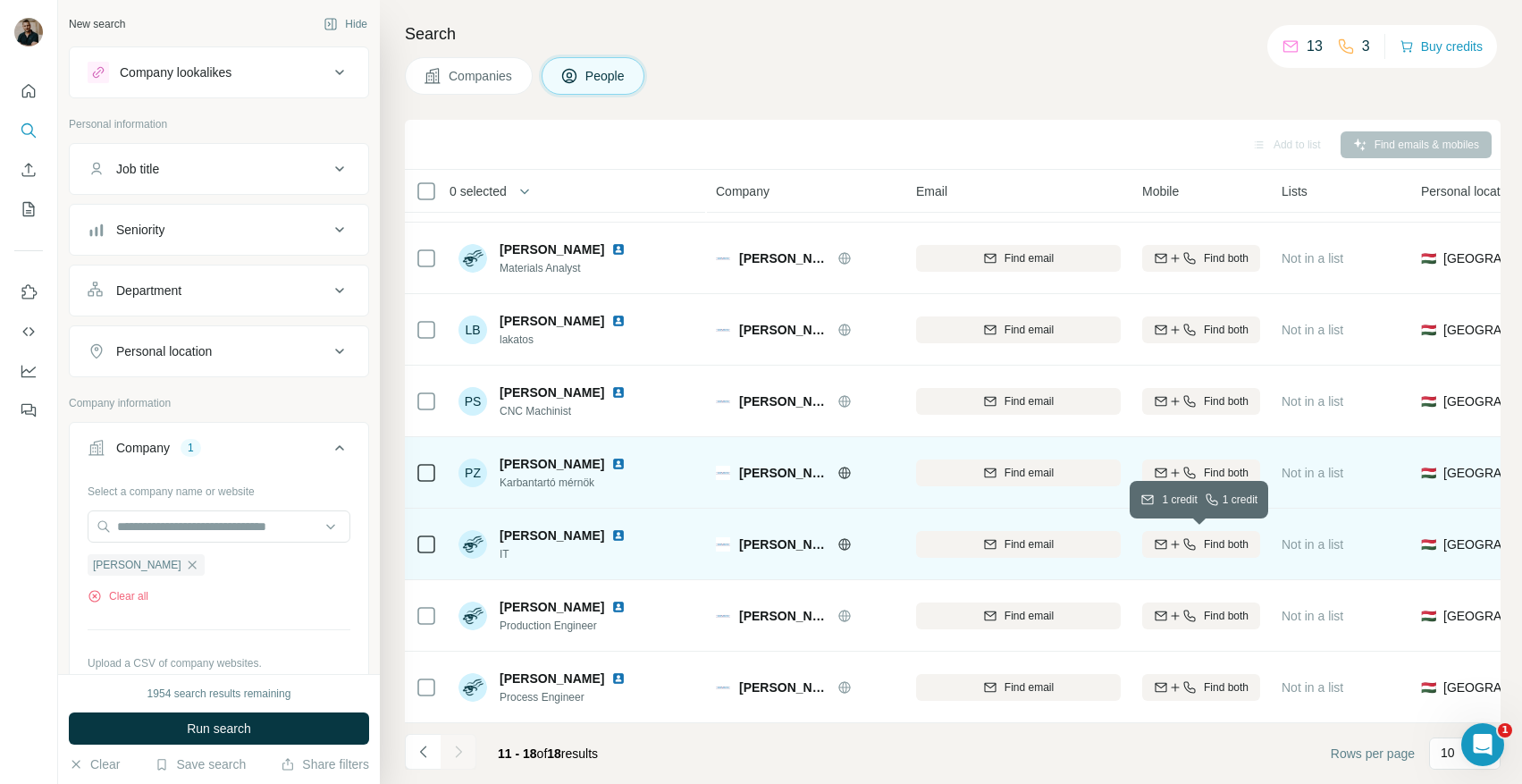
click at [1185, 540] on icon "button" at bounding box center [1189, 544] width 14 height 14
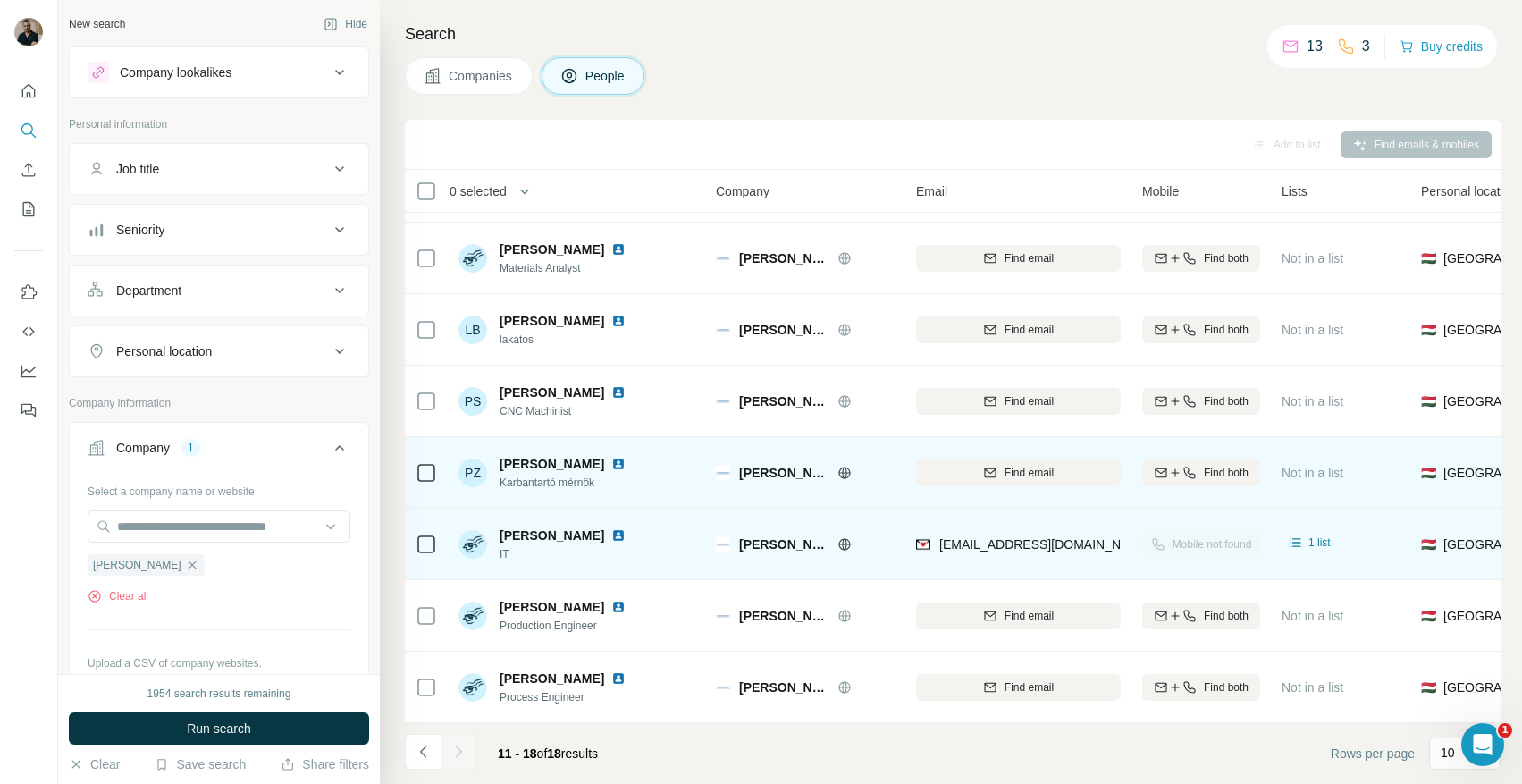
click at [909, 567] on td "jartins@kovacskft.hu" at bounding box center [1019, 544] width 226 height 71
